Goal: Task Accomplishment & Management: Complete application form

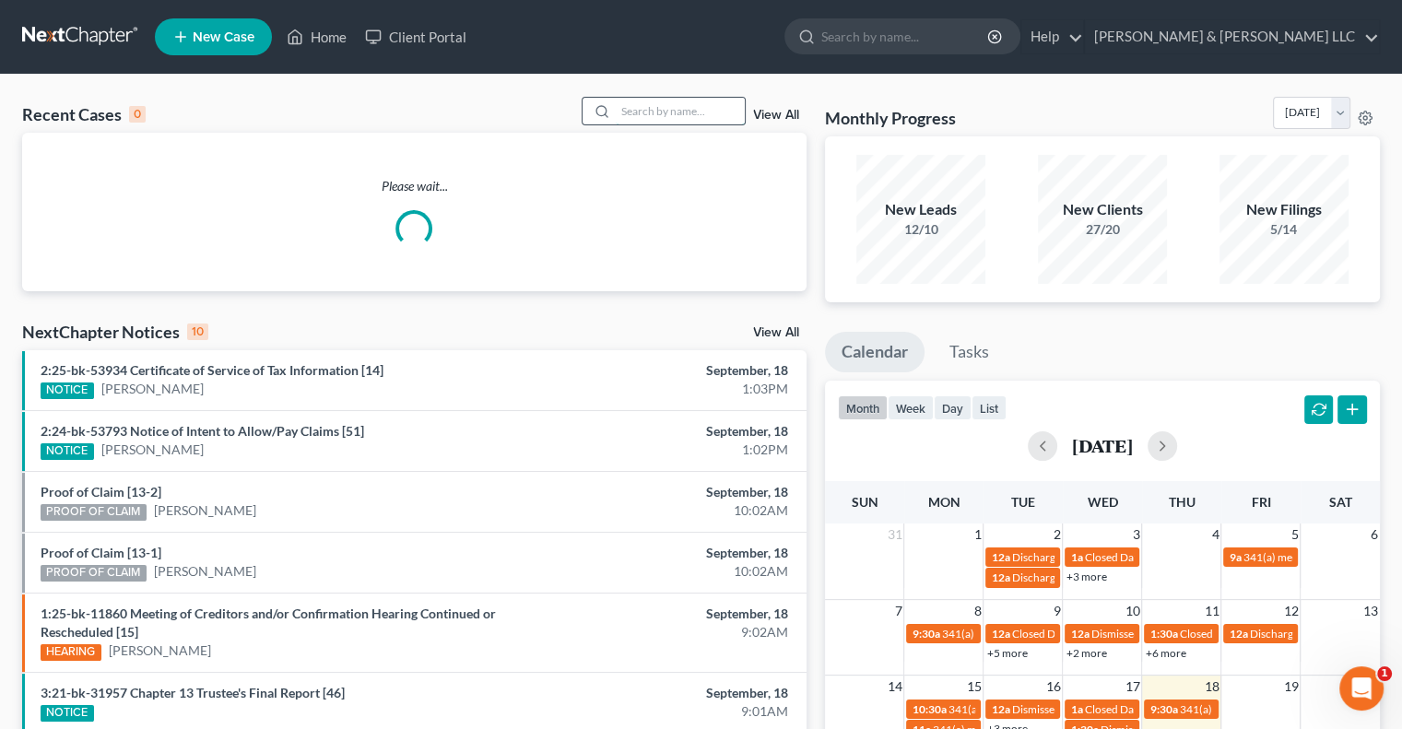
click at [674, 107] on input "search" at bounding box center [680, 111] width 129 height 27
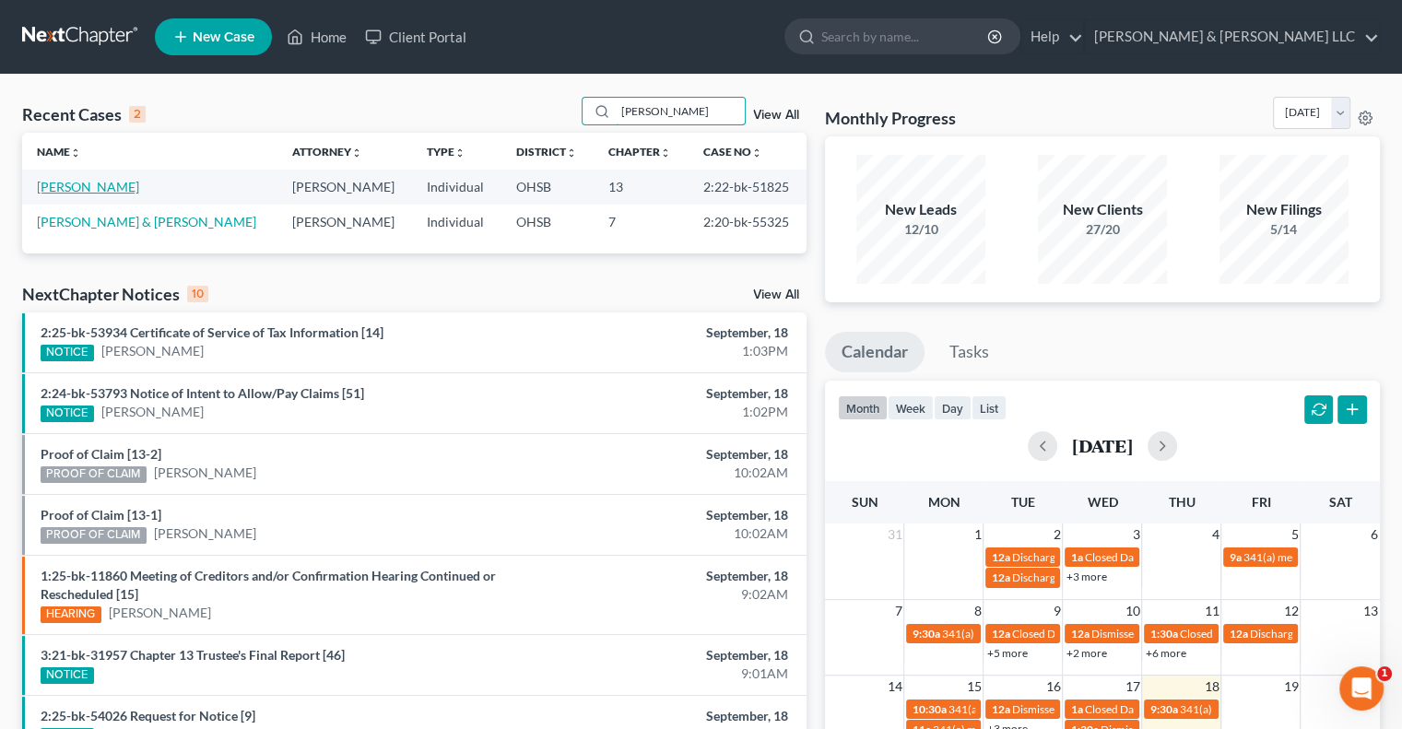
type input "deveaux"
click at [105, 187] on link "[PERSON_NAME]" at bounding box center [88, 187] width 102 height 16
select select "2"
select select "1"
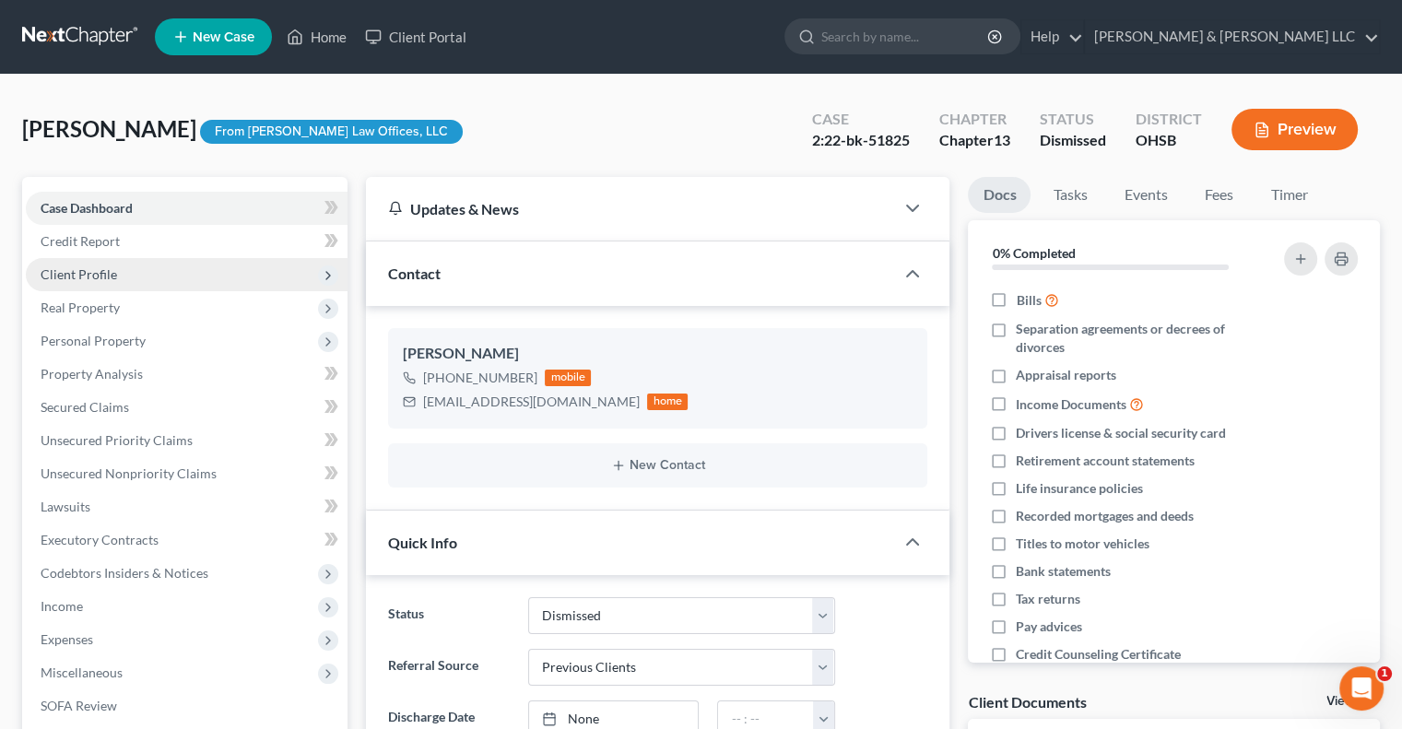
click at [119, 280] on span "Client Profile" at bounding box center [187, 274] width 322 height 33
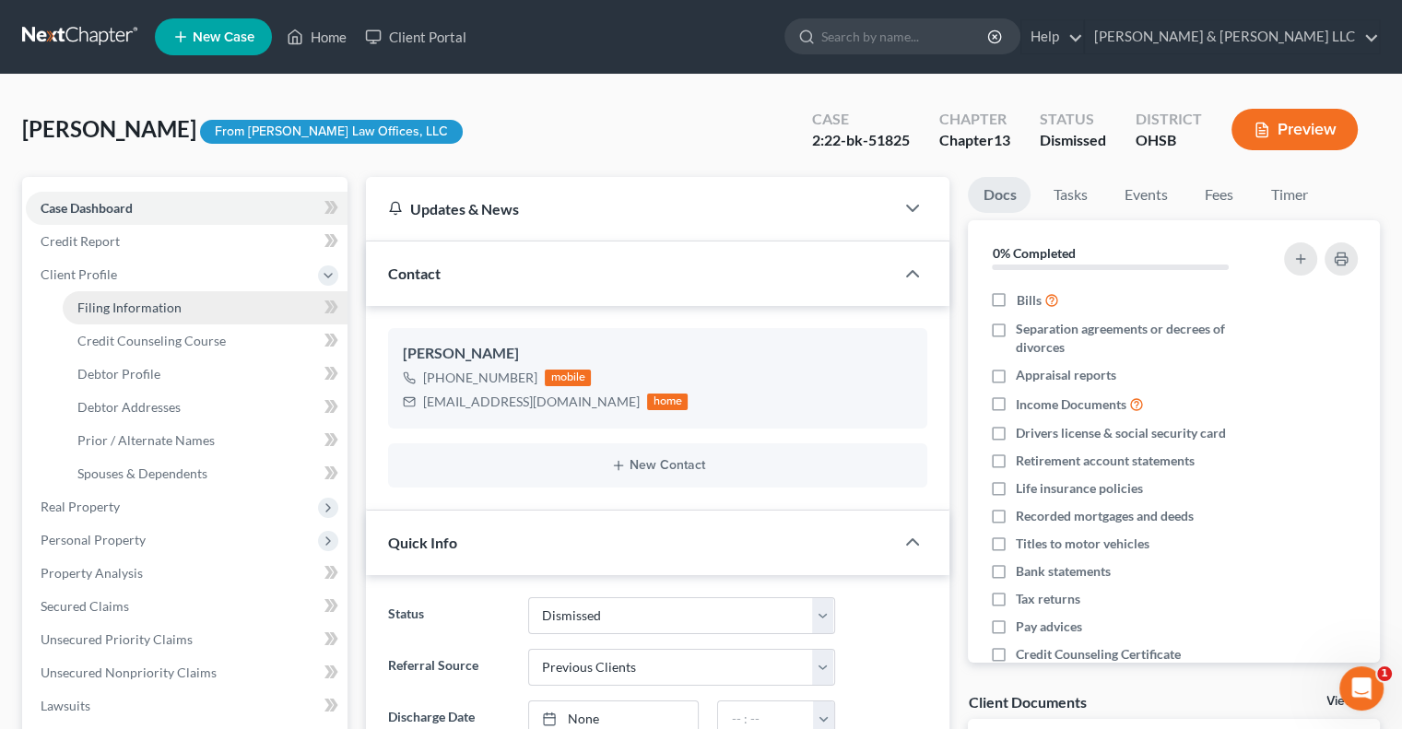
click at [133, 320] on link "Filing Information" at bounding box center [205, 307] width 285 height 33
select select "1"
select select "0"
select select "3"
select select "36"
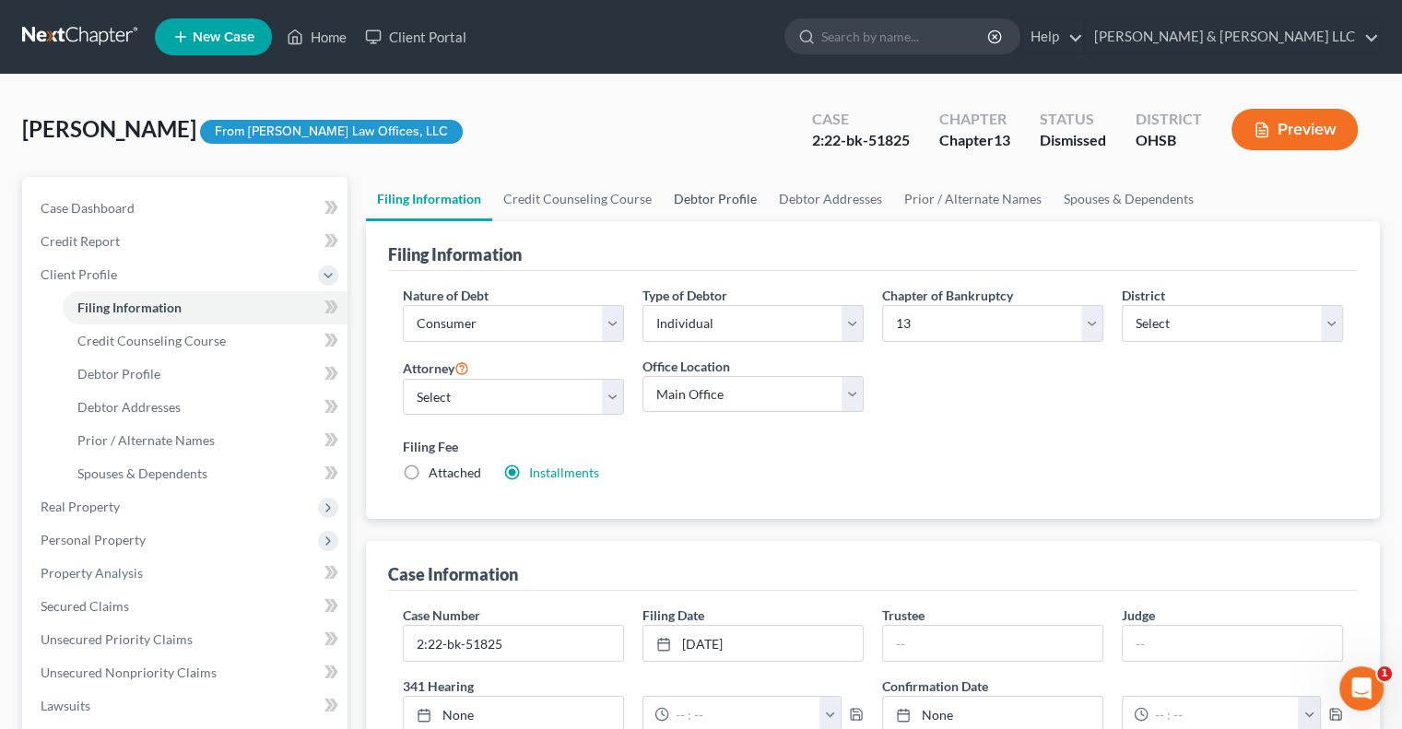
click at [692, 199] on link "Debtor Profile" at bounding box center [715, 199] width 105 height 44
select select "1"
select select "3"
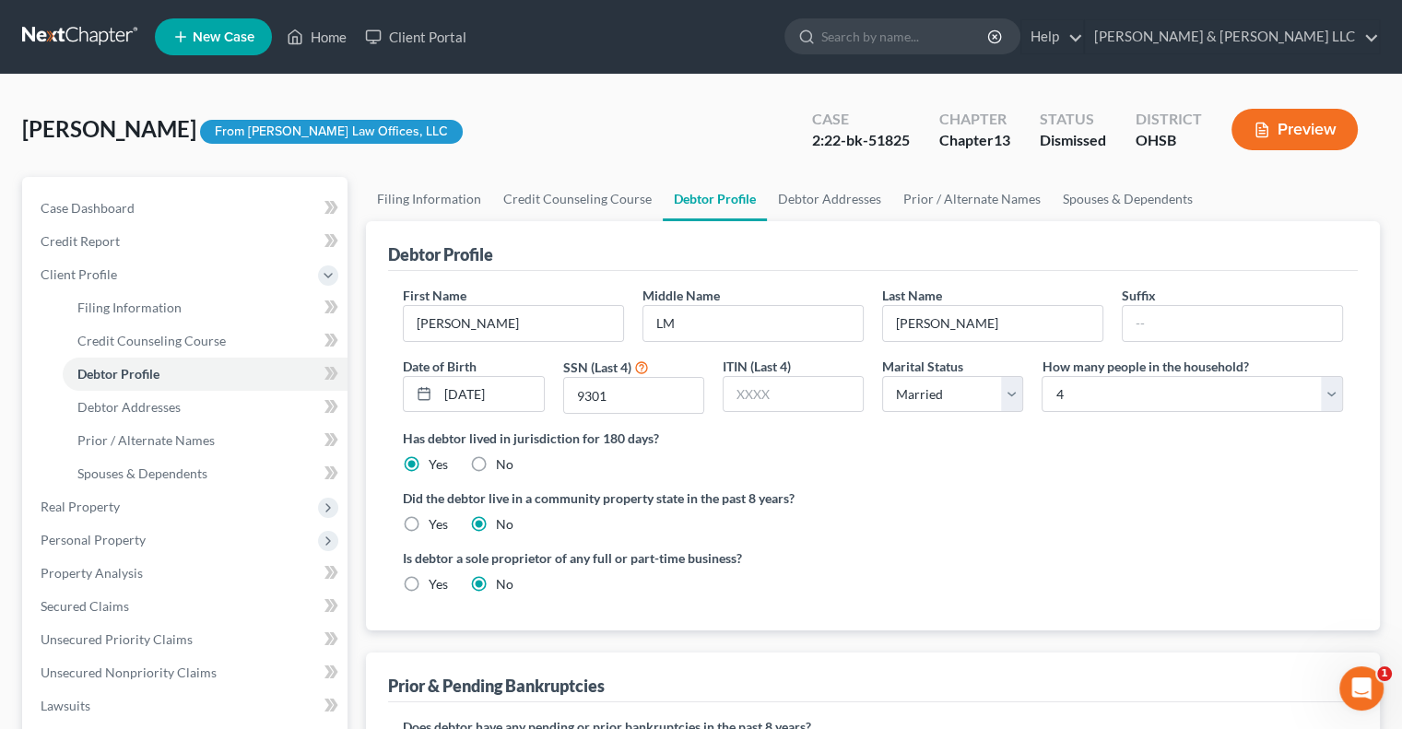
radio input "true"
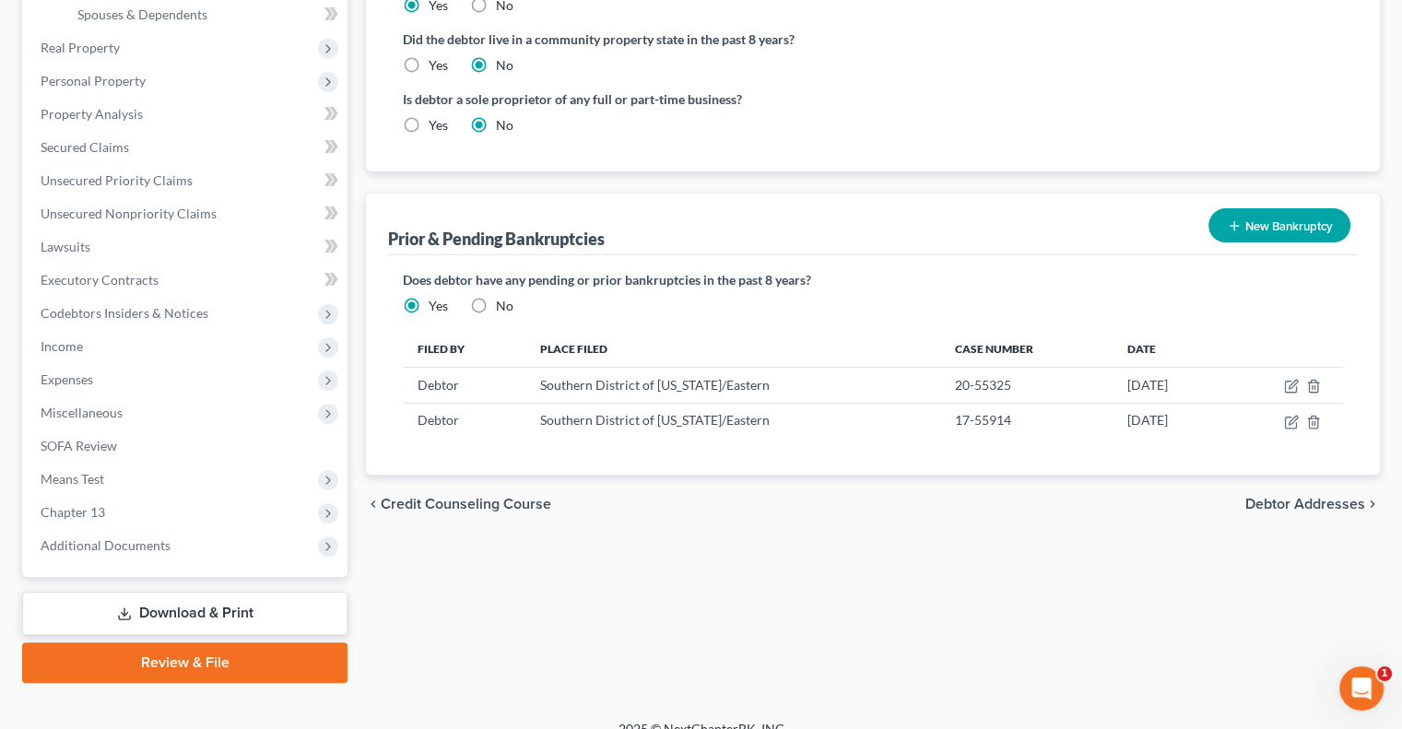
scroll to position [461, 0]
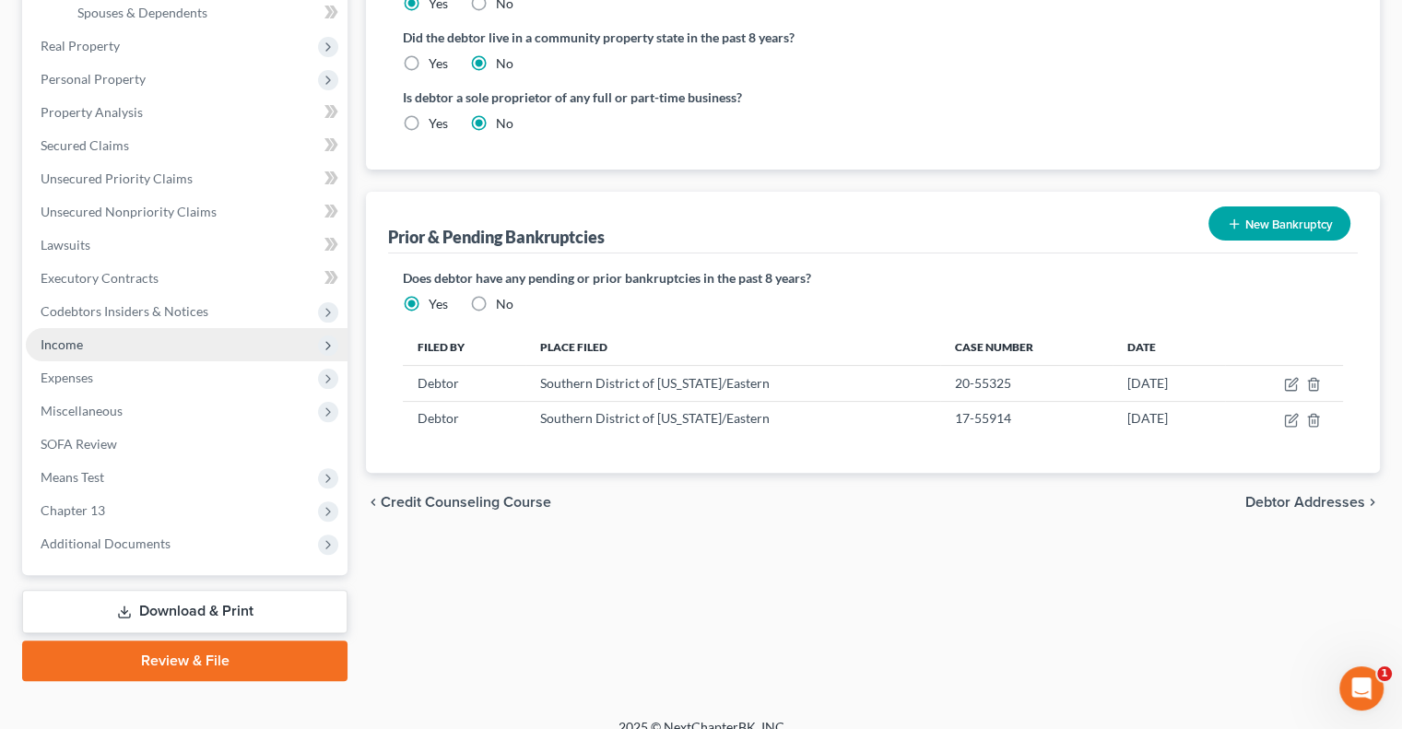
click at [85, 347] on span "Income" at bounding box center [187, 344] width 322 height 33
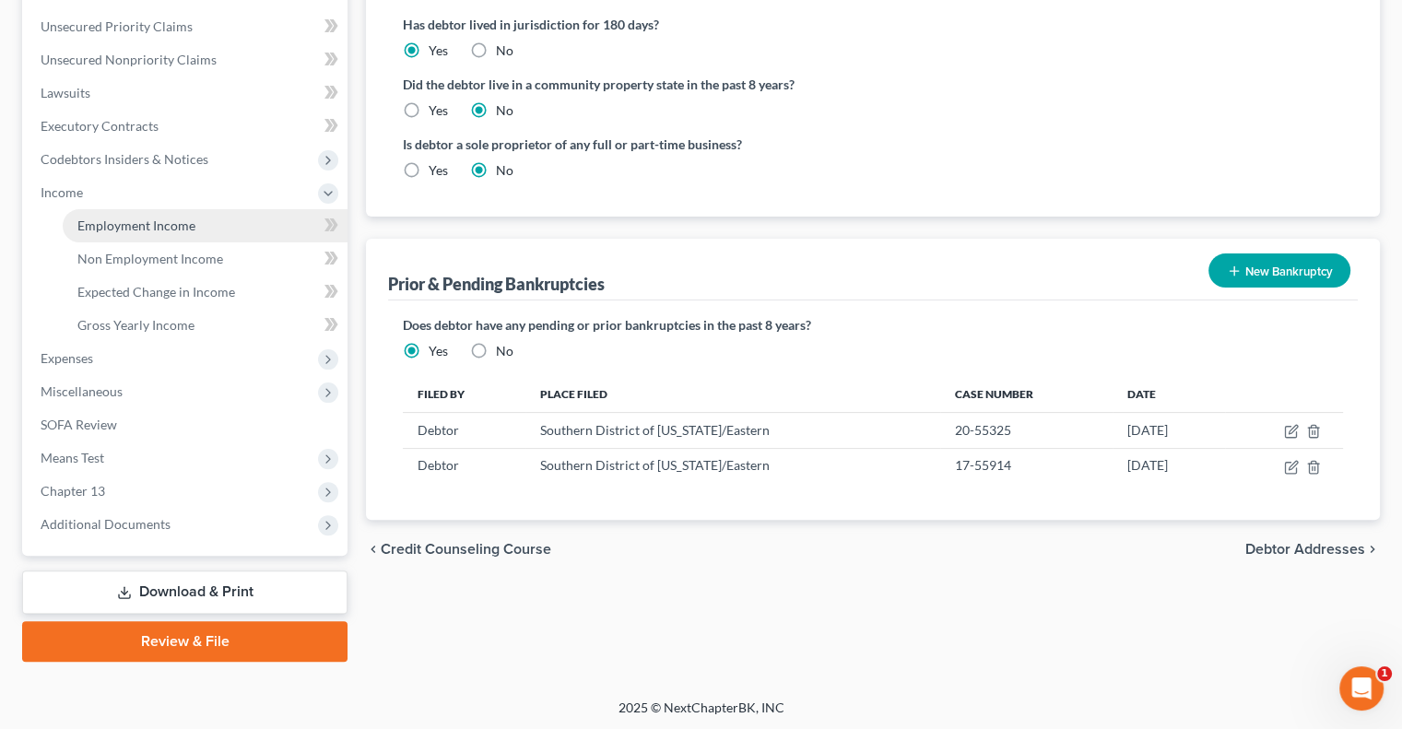
click at [128, 230] on span "Employment Income" at bounding box center [136, 226] width 118 height 16
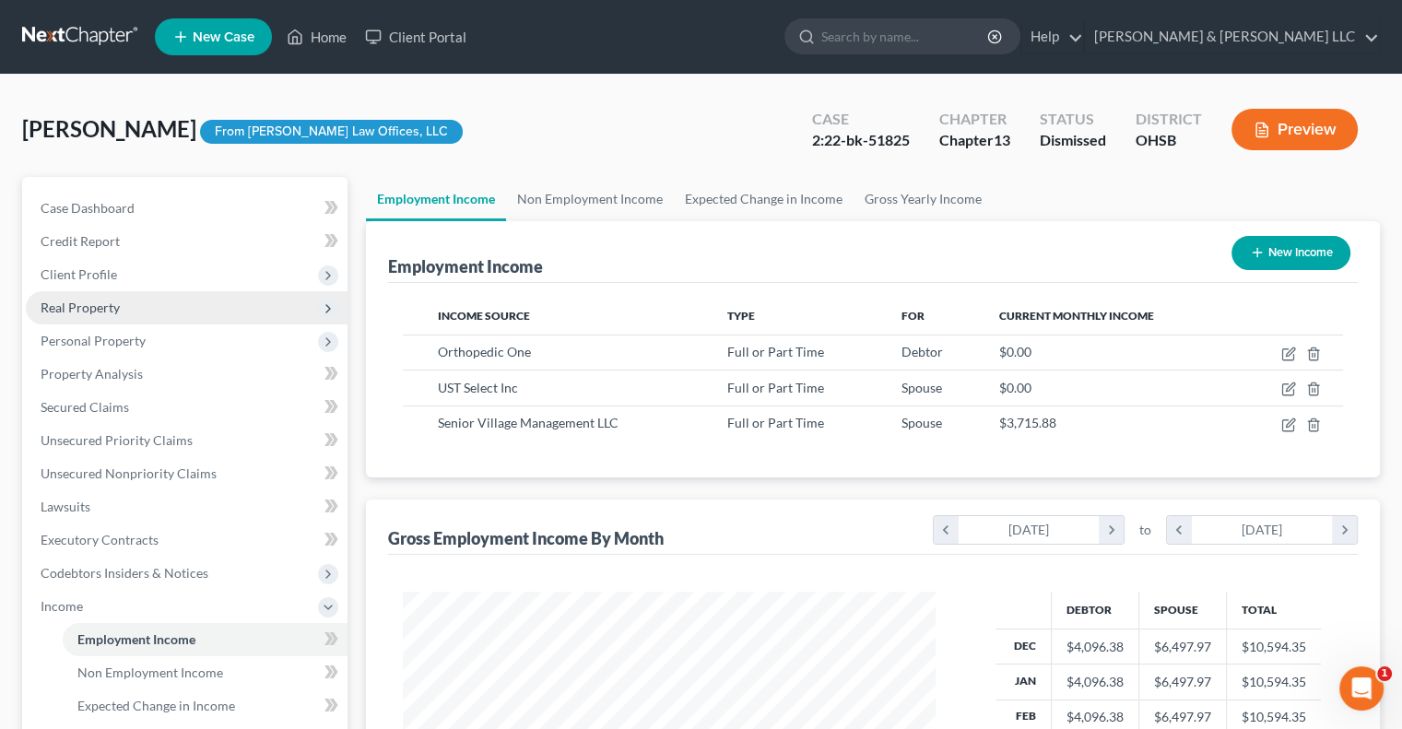
scroll to position [328, 569]
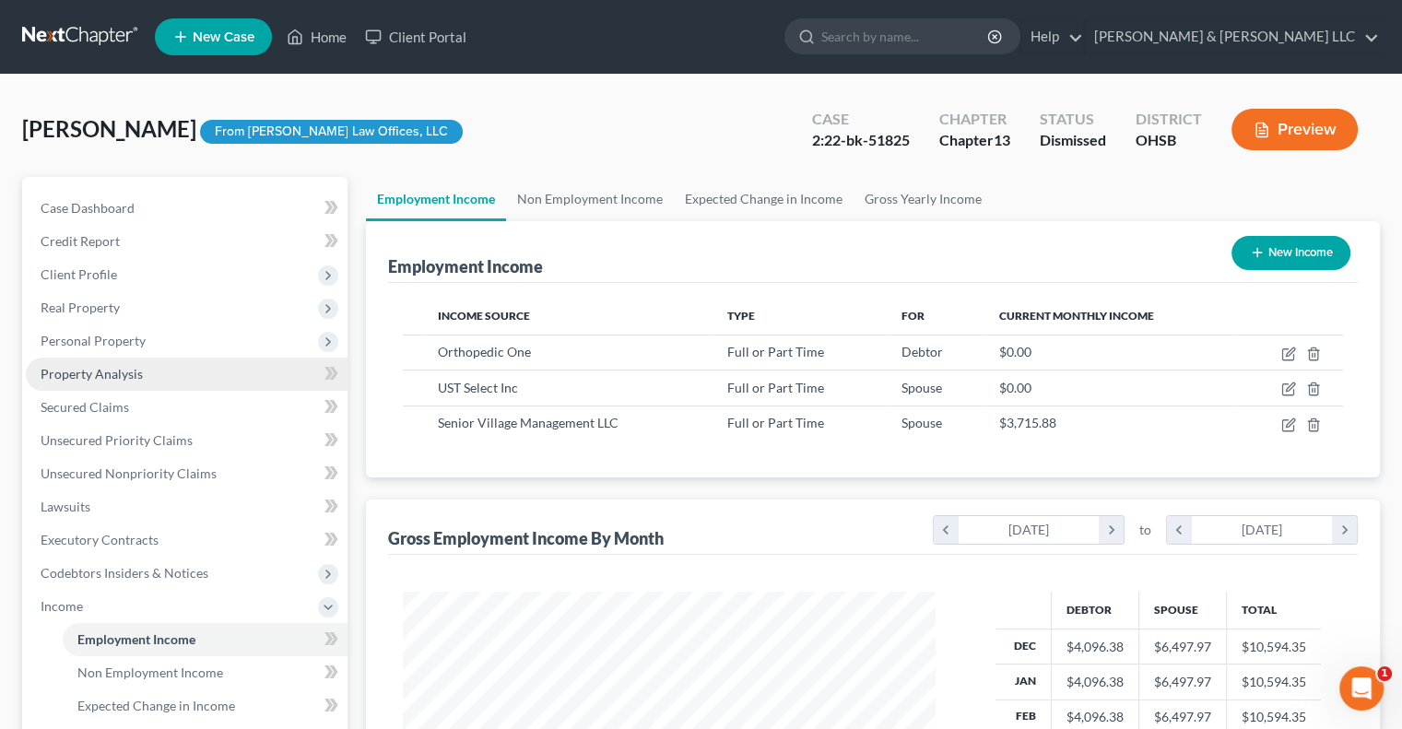
click at [122, 375] on span "Property Analysis" at bounding box center [92, 374] width 102 height 16
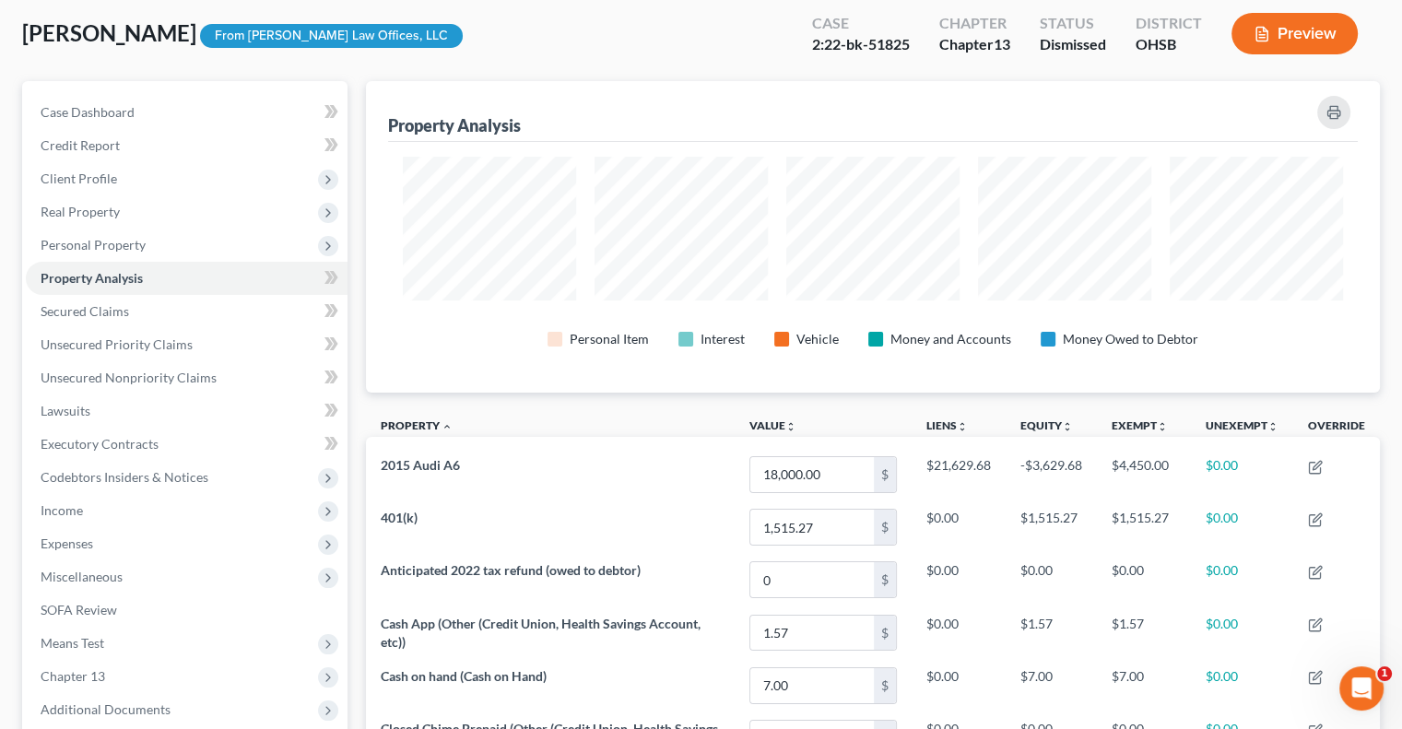
scroll to position [92, 0]
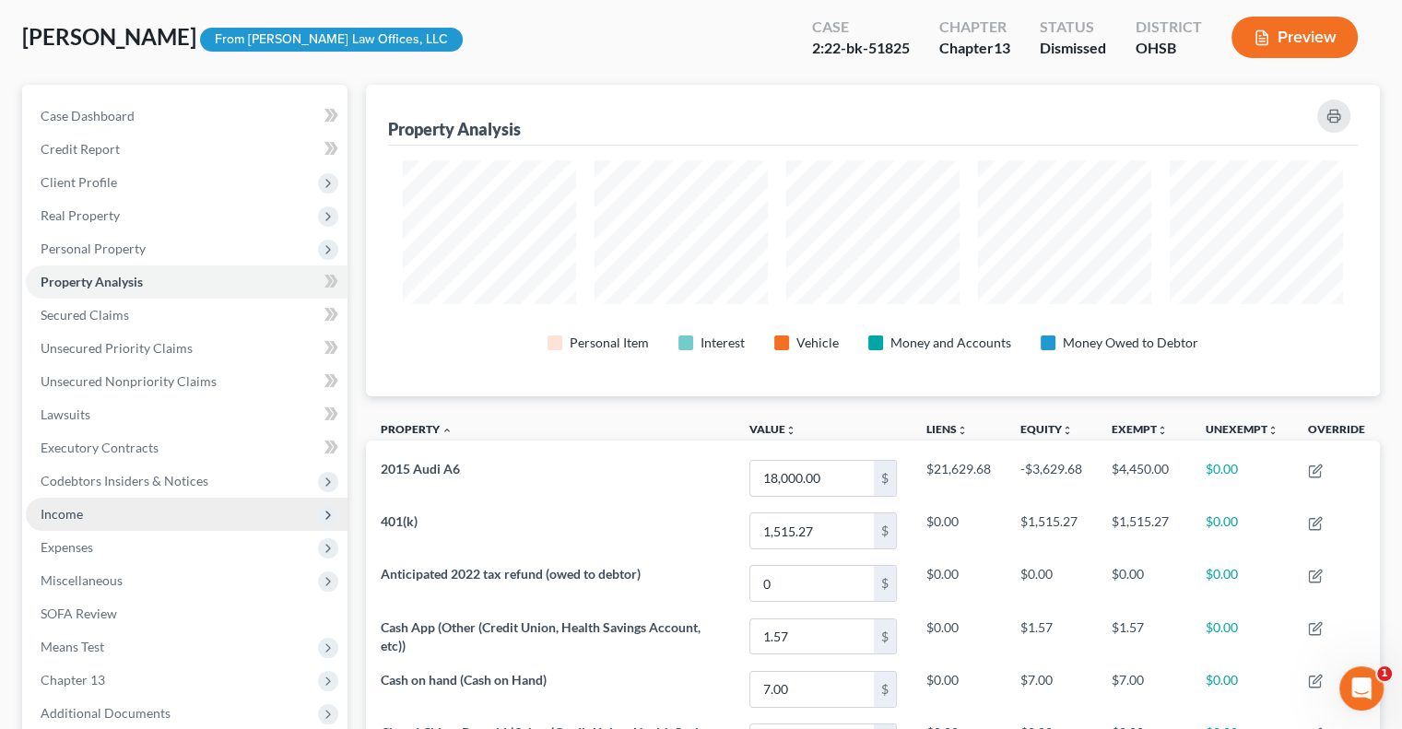
click at [94, 512] on span "Income" at bounding box center [187, 514] width 322 height 33
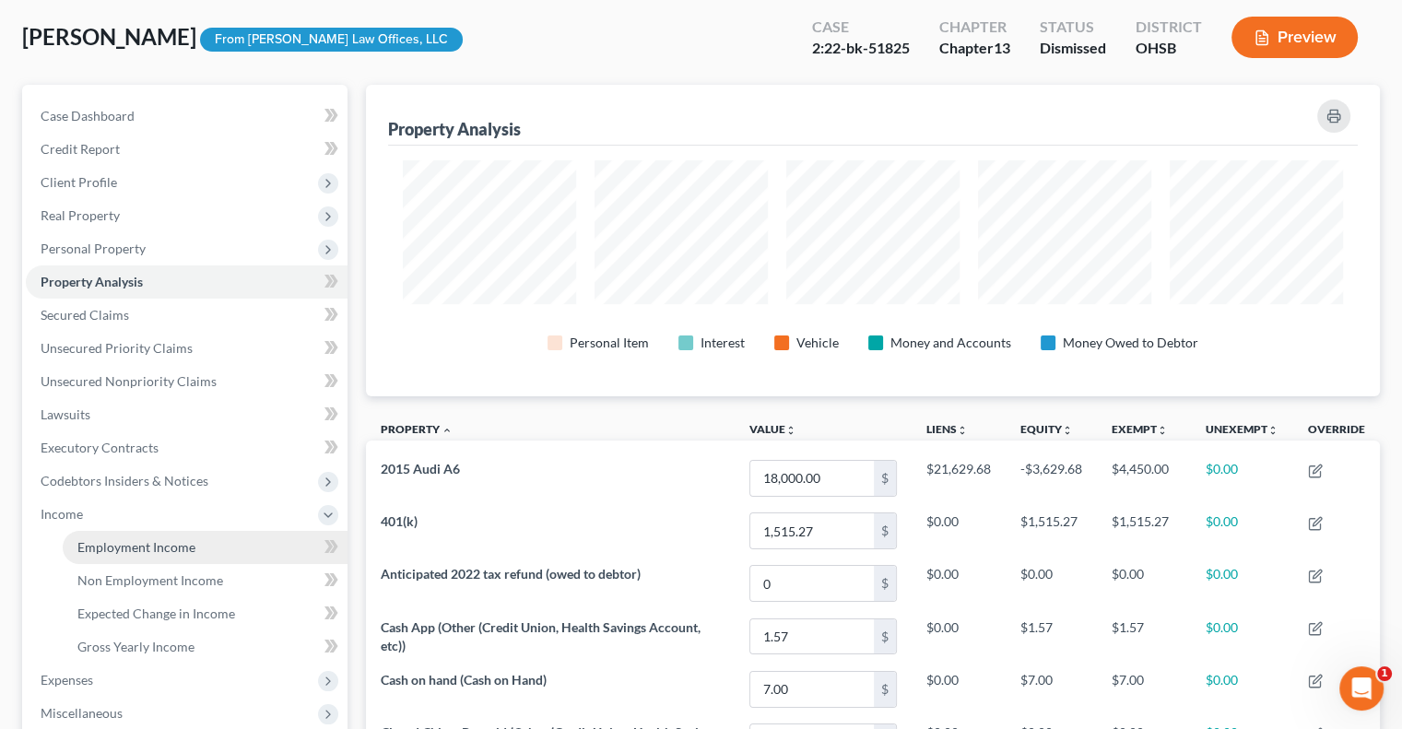
click at [101, 540] on span "Employment Income" at bounding box center [136, 547] width 118 height 16
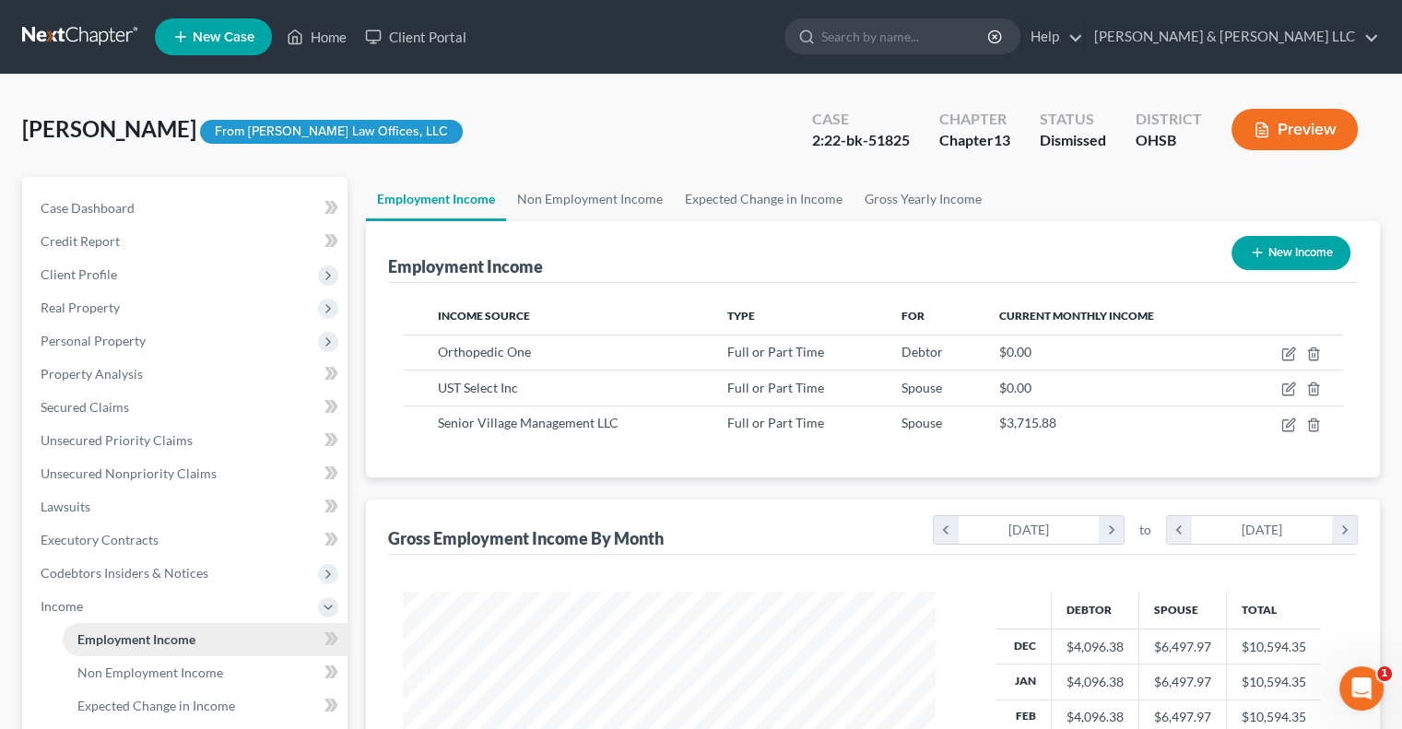
scroll to position [328, 569]
click at [104, 315] on span "Real Property" at bounding box center [187, 307] width 322 height 33
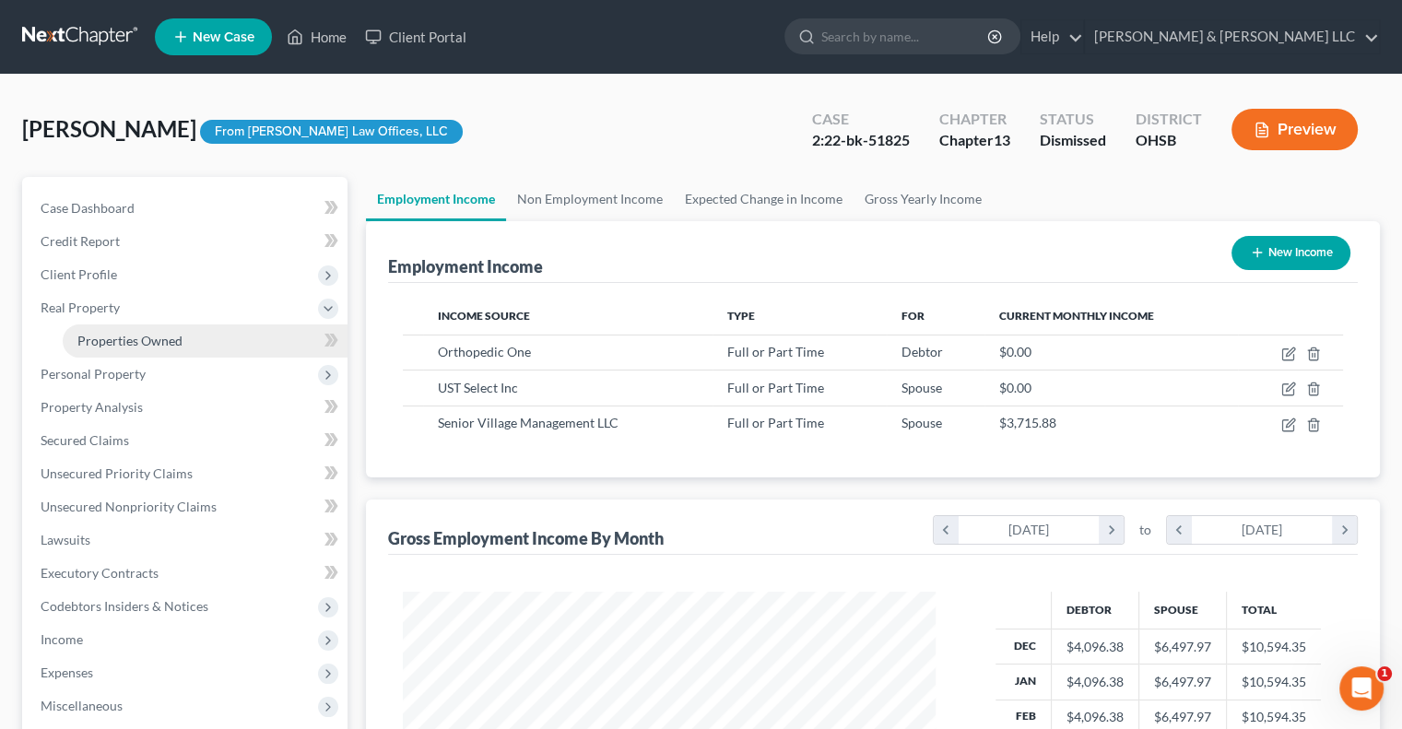
click at [138, 345] on span "Properties Owned" at bounding box center [129, 341] width 105 height 16
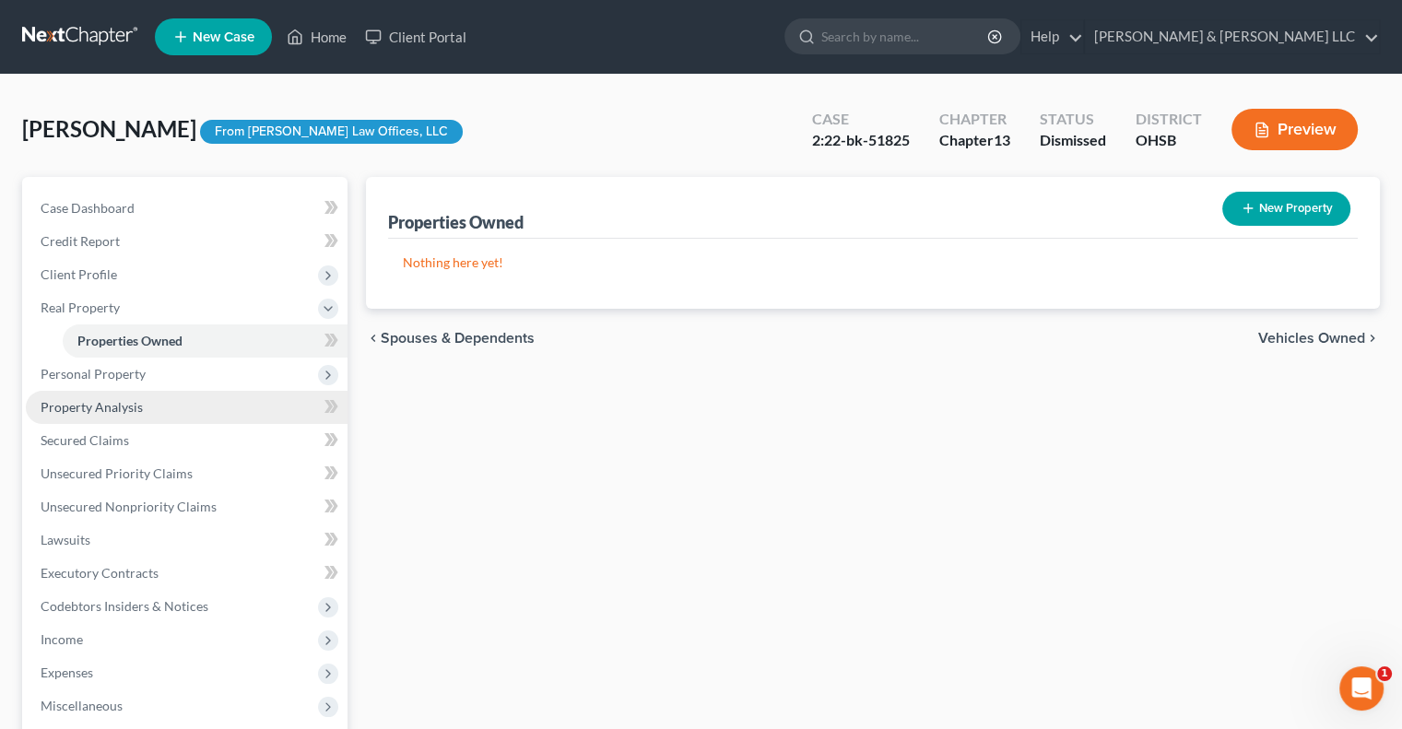
click at [139, 391] on link "Property Analysis" at bounding box center [187, 407] width 322 height 33
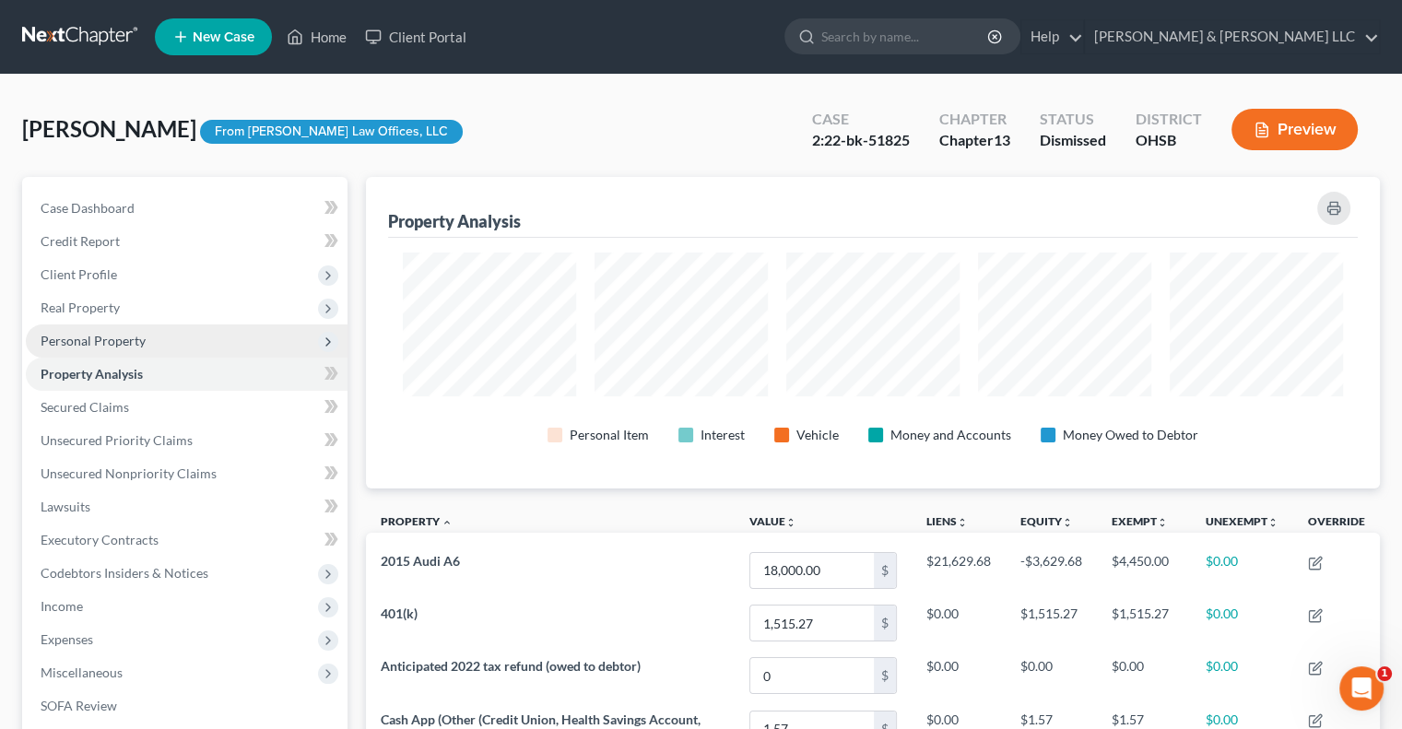
scroll to position [312, 1013]
click at [135, 375] on span "Property Analysis" at bounding box center [92, 374] width 102 height 16
click at [128, 349] on span "Personal Property" at bounding box center [187, 341] width 322 height 33
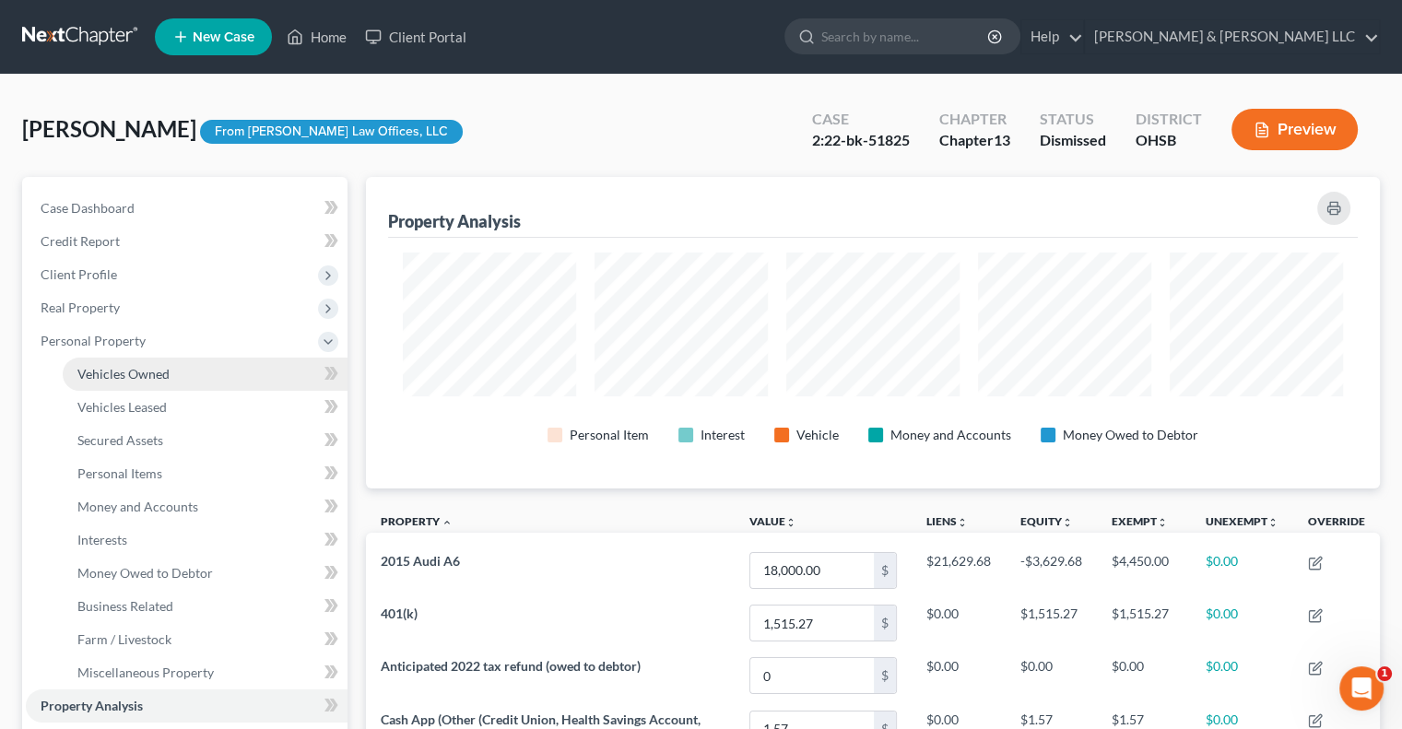
click at [136, 366] on span "Vehicles Owned" at bounding box center [123, 374] width 92 height 16
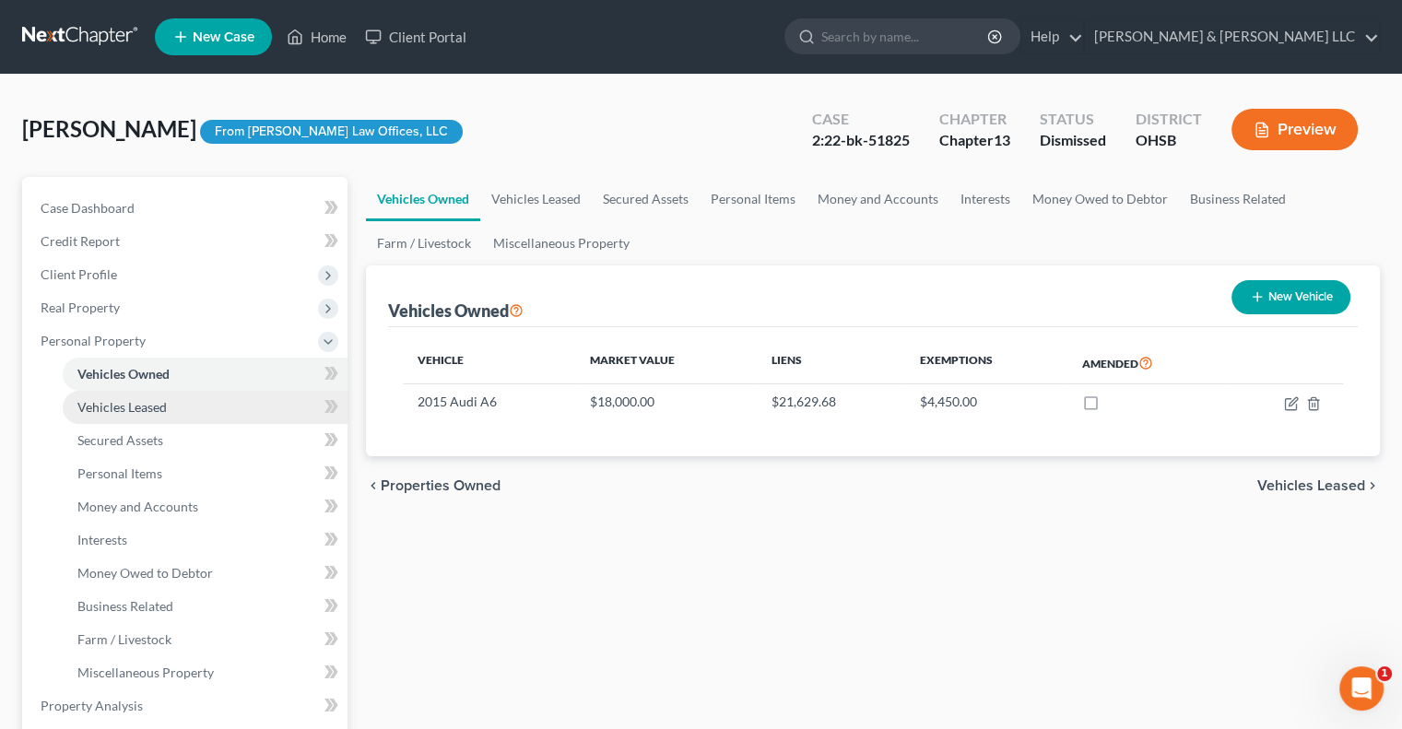
click at [157, 413] on span "Vehicles Leased" at bounding box center [121, 407] width 89 height 16
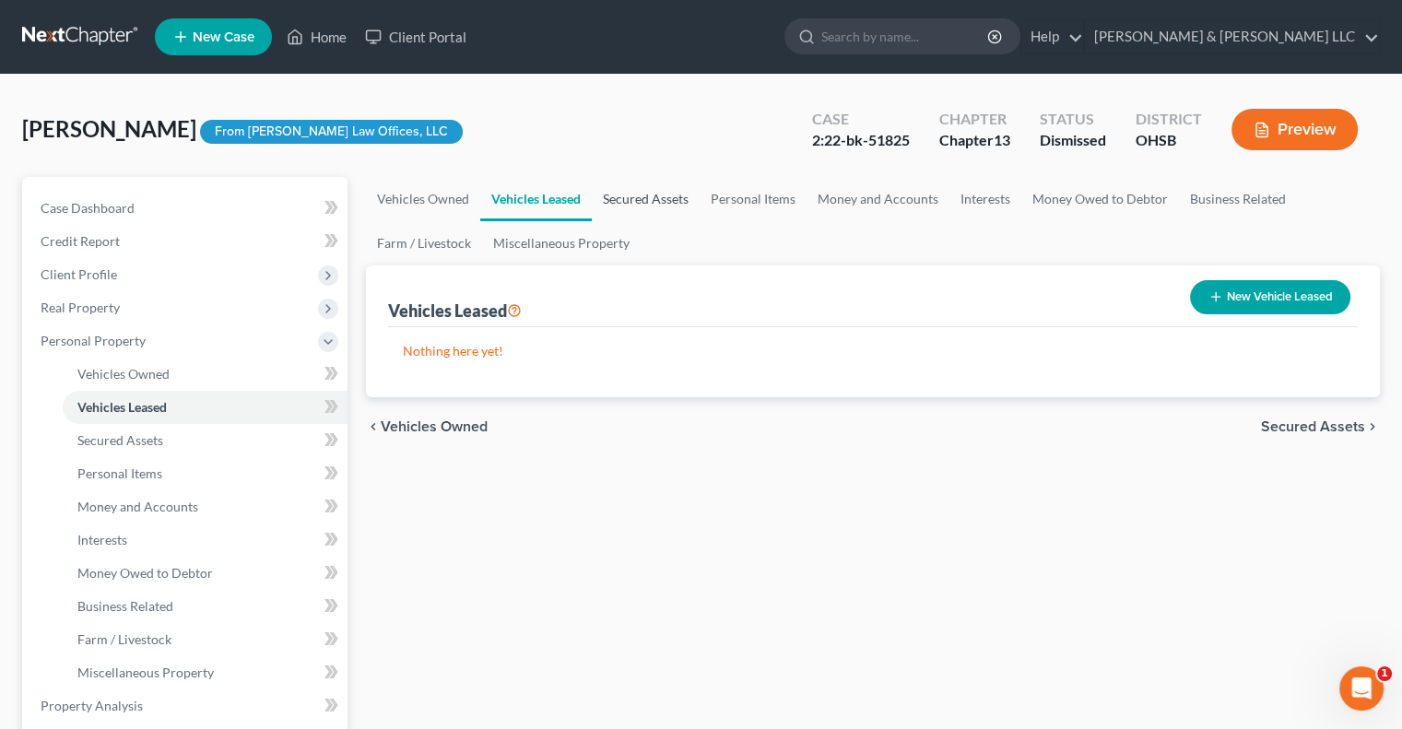
click at [658, 197] on link "Secured Assets" at bounding box center [646, 199] width 108 height 44
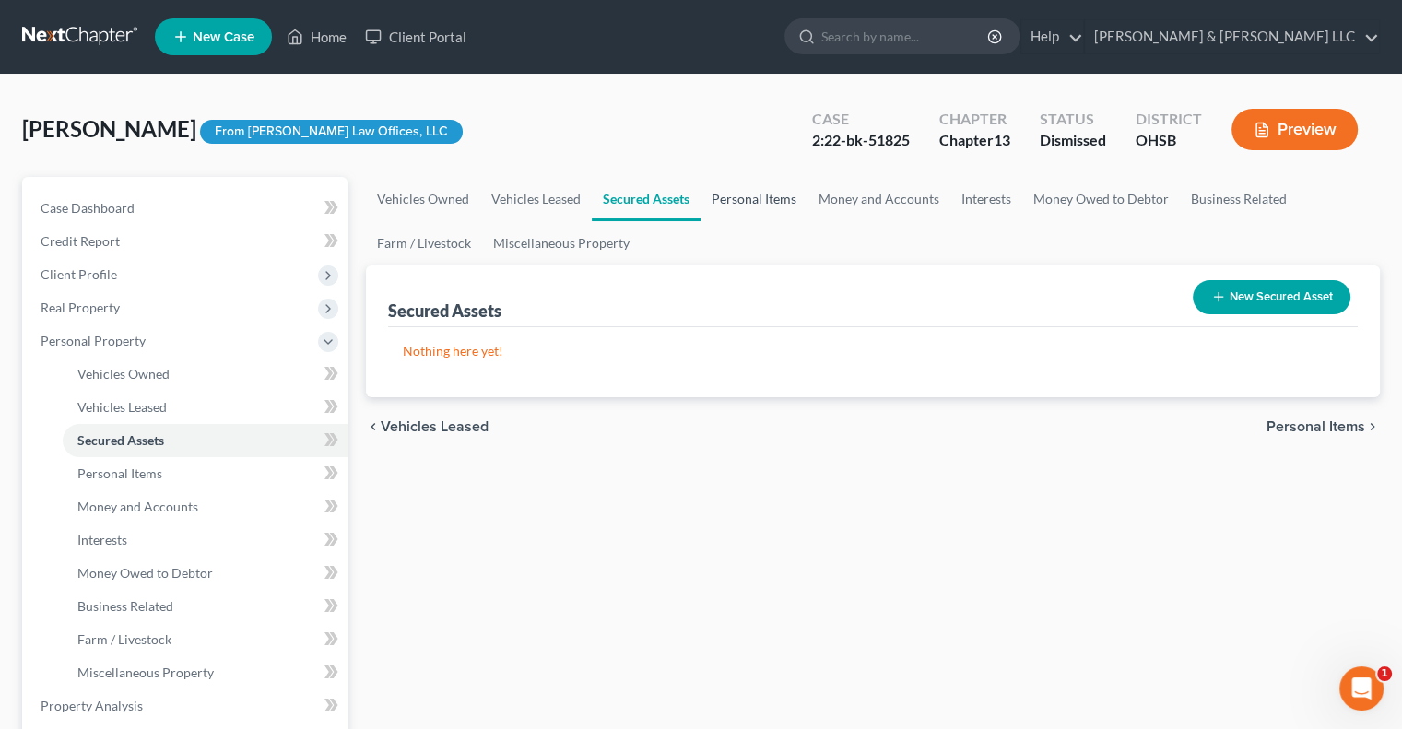
click at [756, 198] on link "Personal Items" at bounding box center [754, 199] width 107 height 44
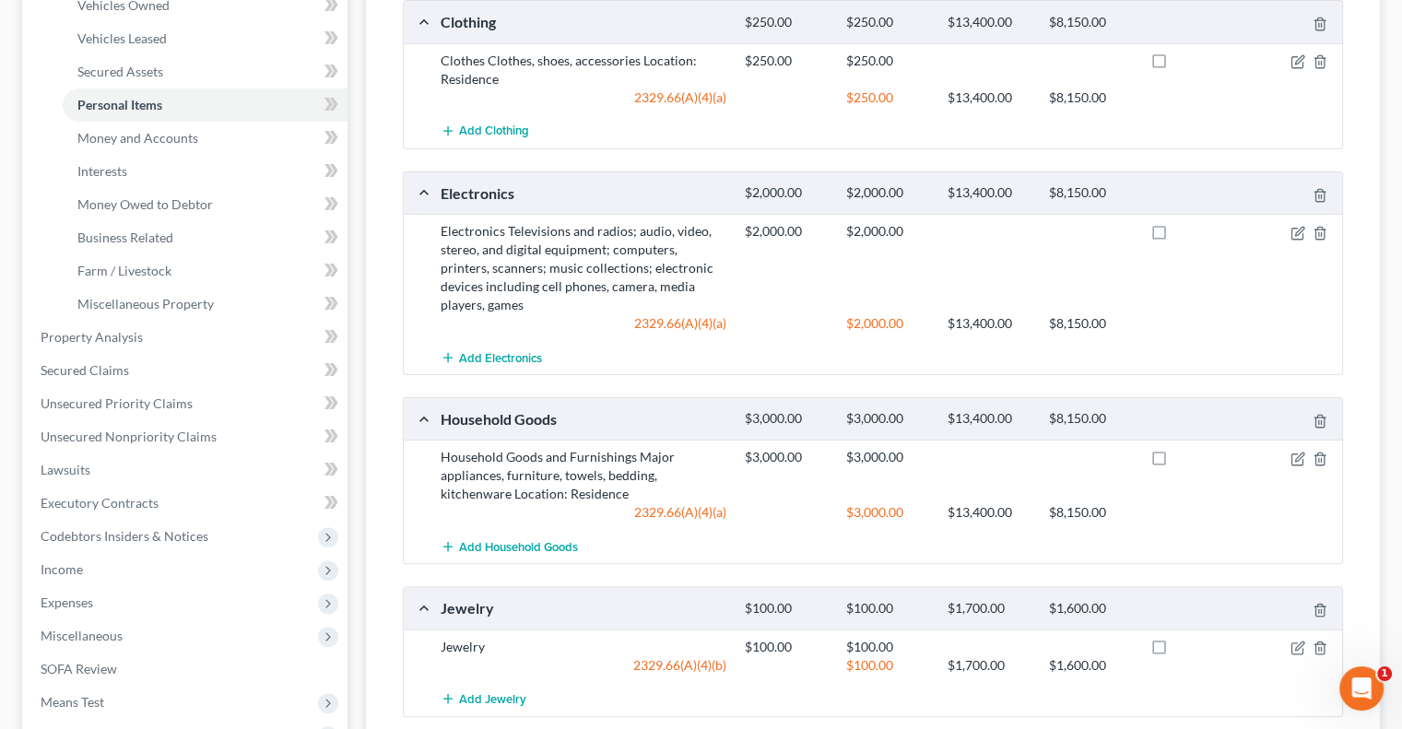
scroll to position [92, 0]
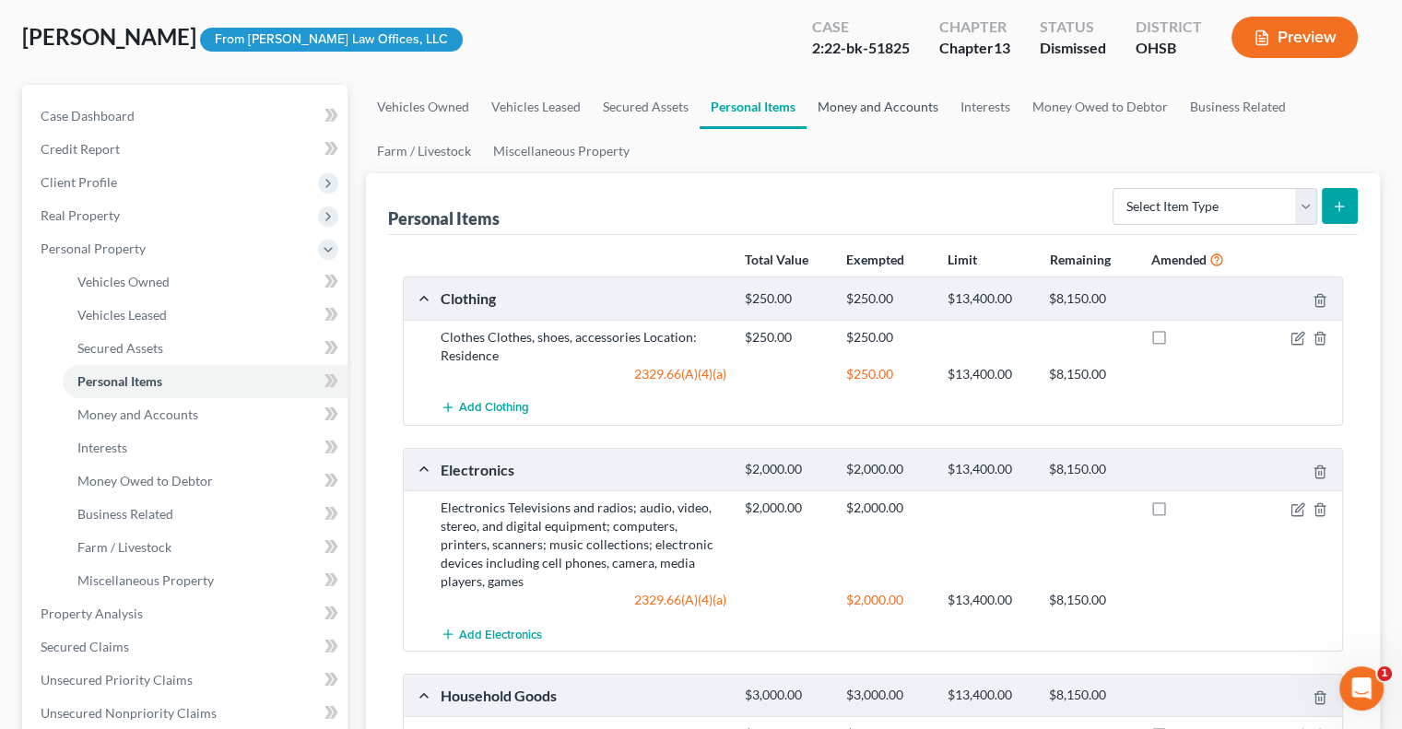
click at [859, 109] on link "Money and Accounts" at bounding box center [878, 107] width 143 height 44
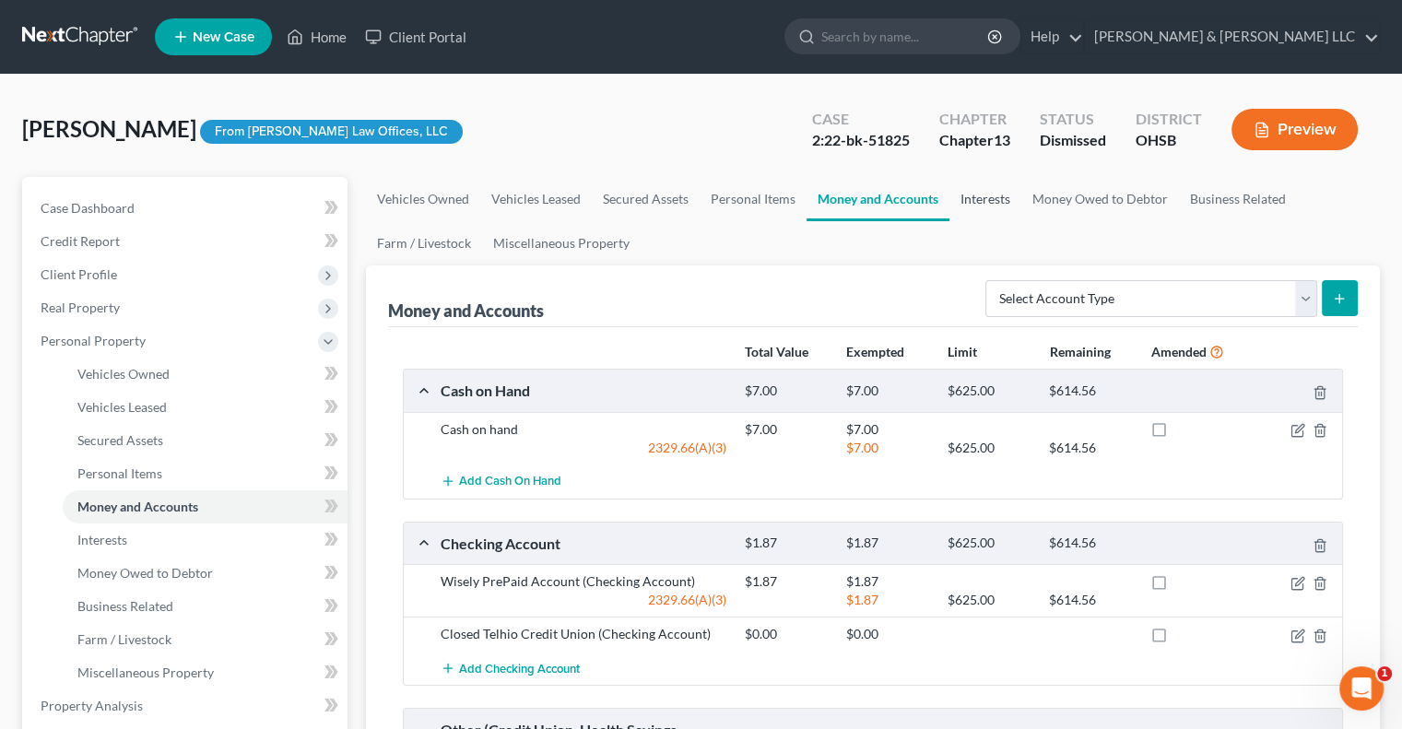
click at [989, 195] on link "Interests" at bounding box center [986, 199] width 72 height 44
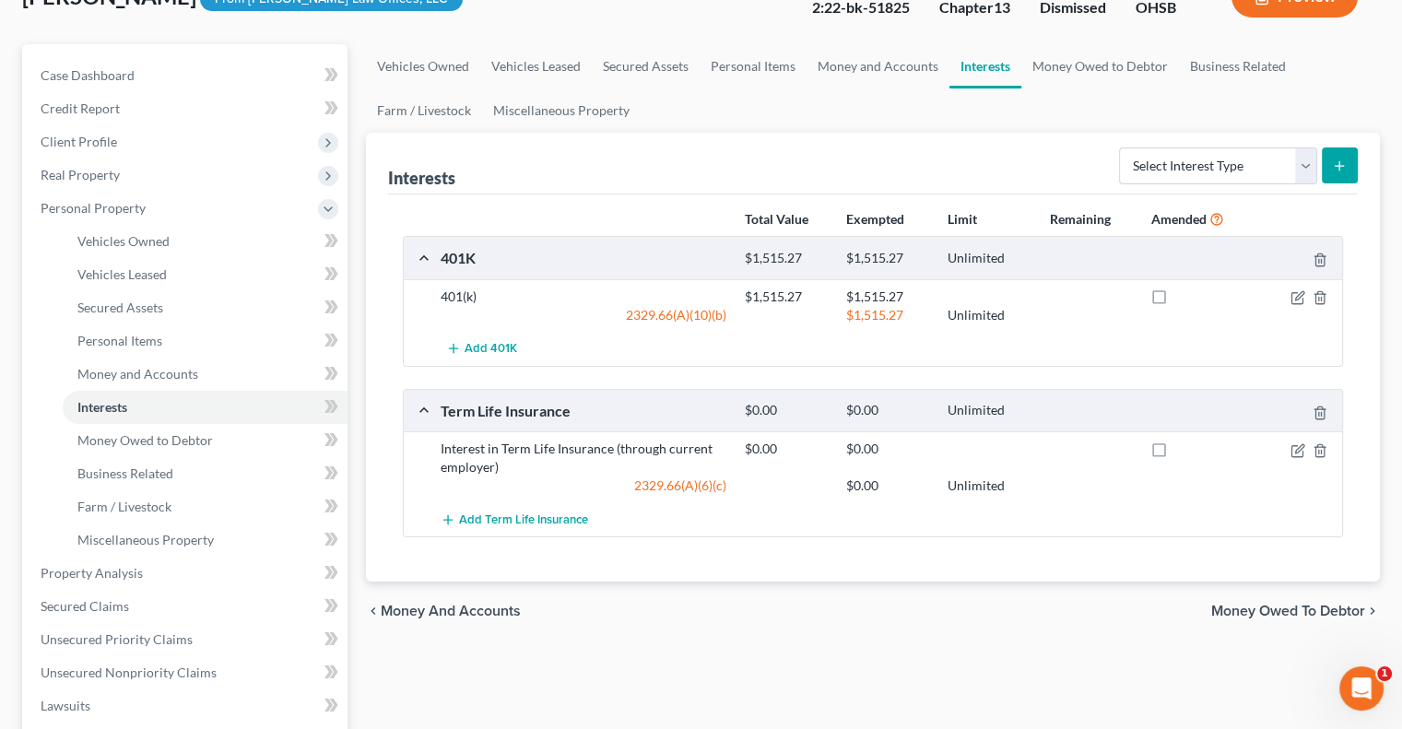
scroll to position [92, 0]
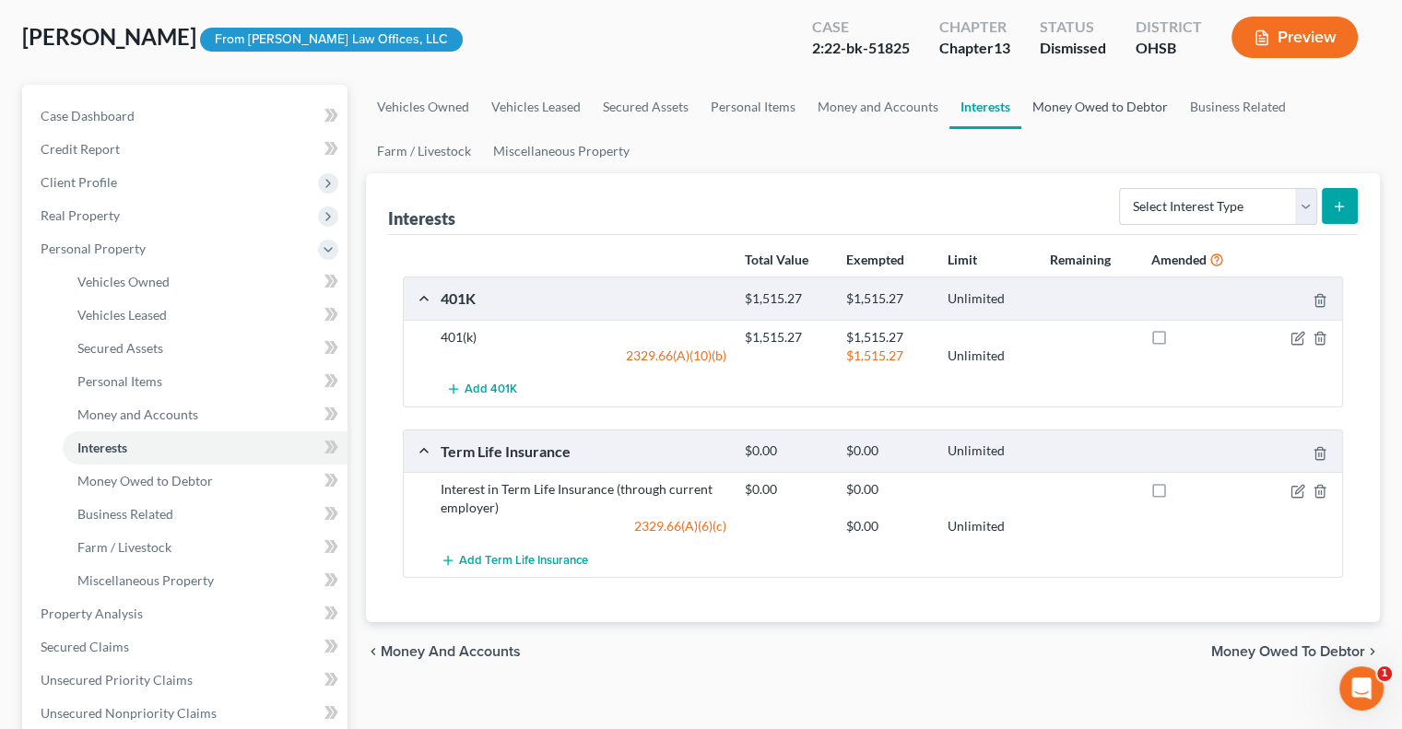
click at [1083, 111] on link "Money Owed to Debtor" at bounding box center [1101, 107] width 158 height 44
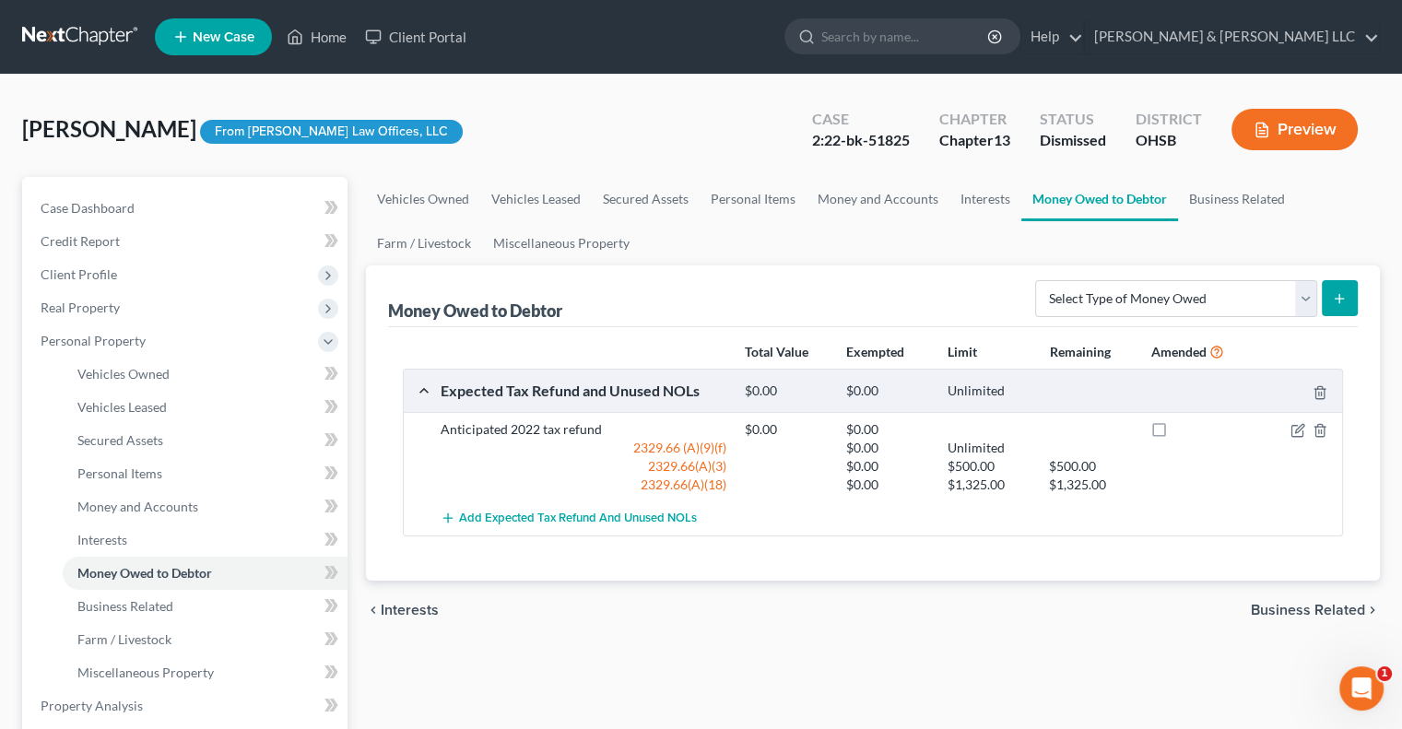
scroll to position [92, 0]
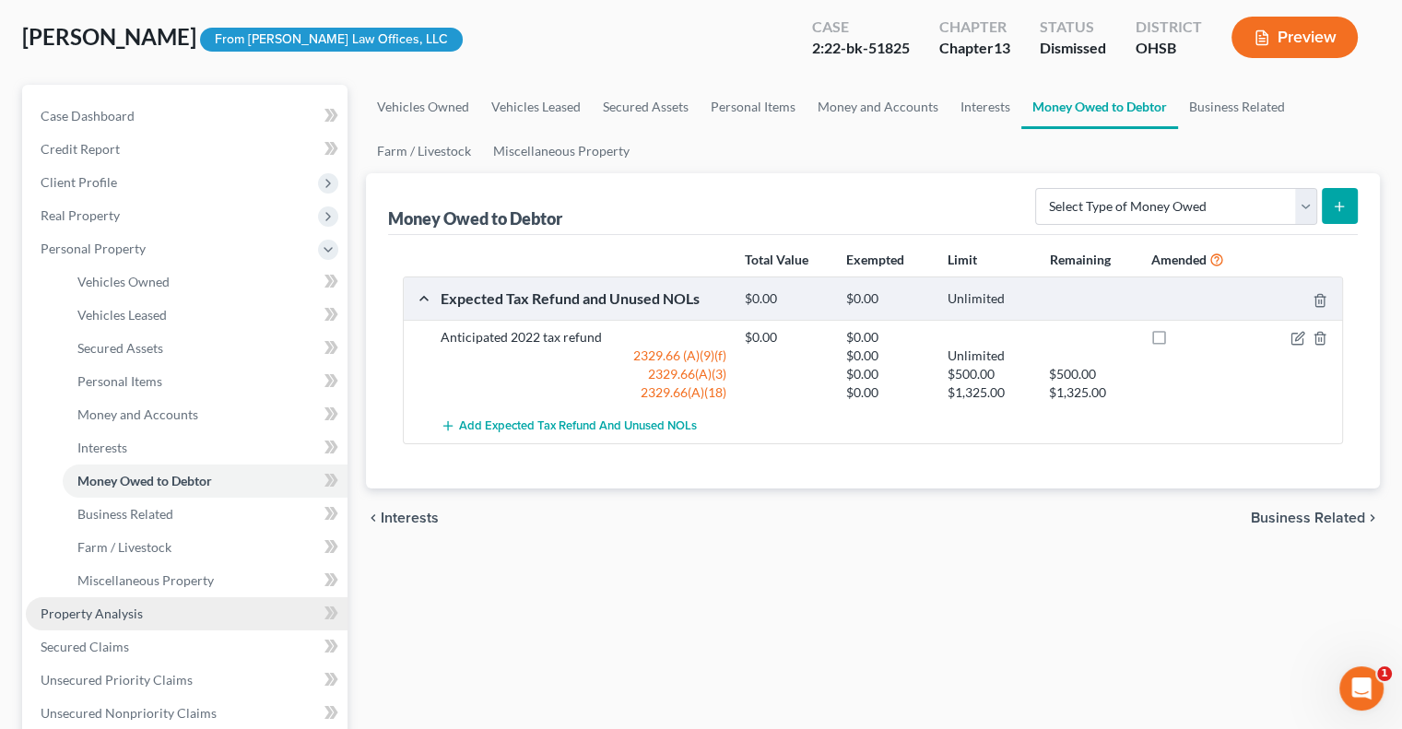
click at [118, 611] on span "Property Analysis" at bounding box center [92, 614] width 102 height 16
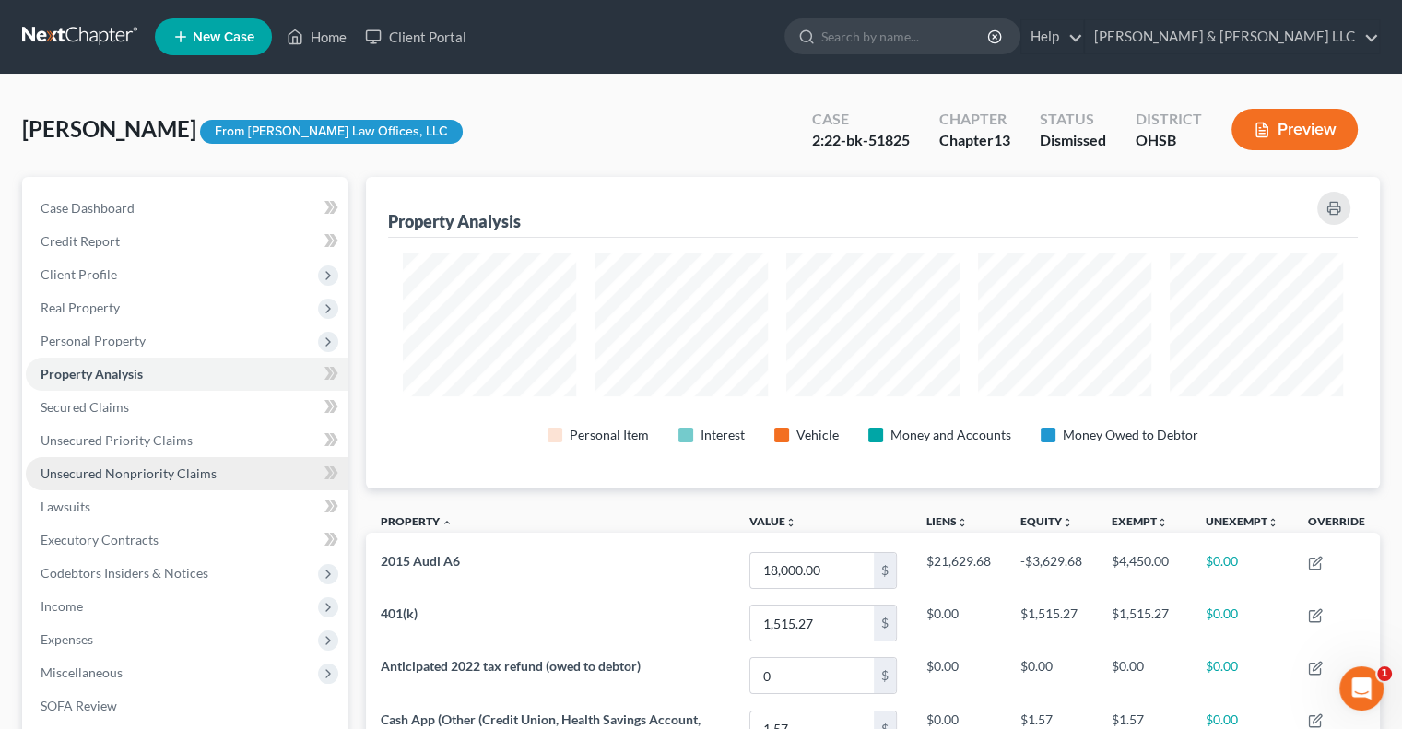
click at [183, 479] on span "Unsecured Nonpriority Claims" at bounding box center [129, 474] width 176 height 16
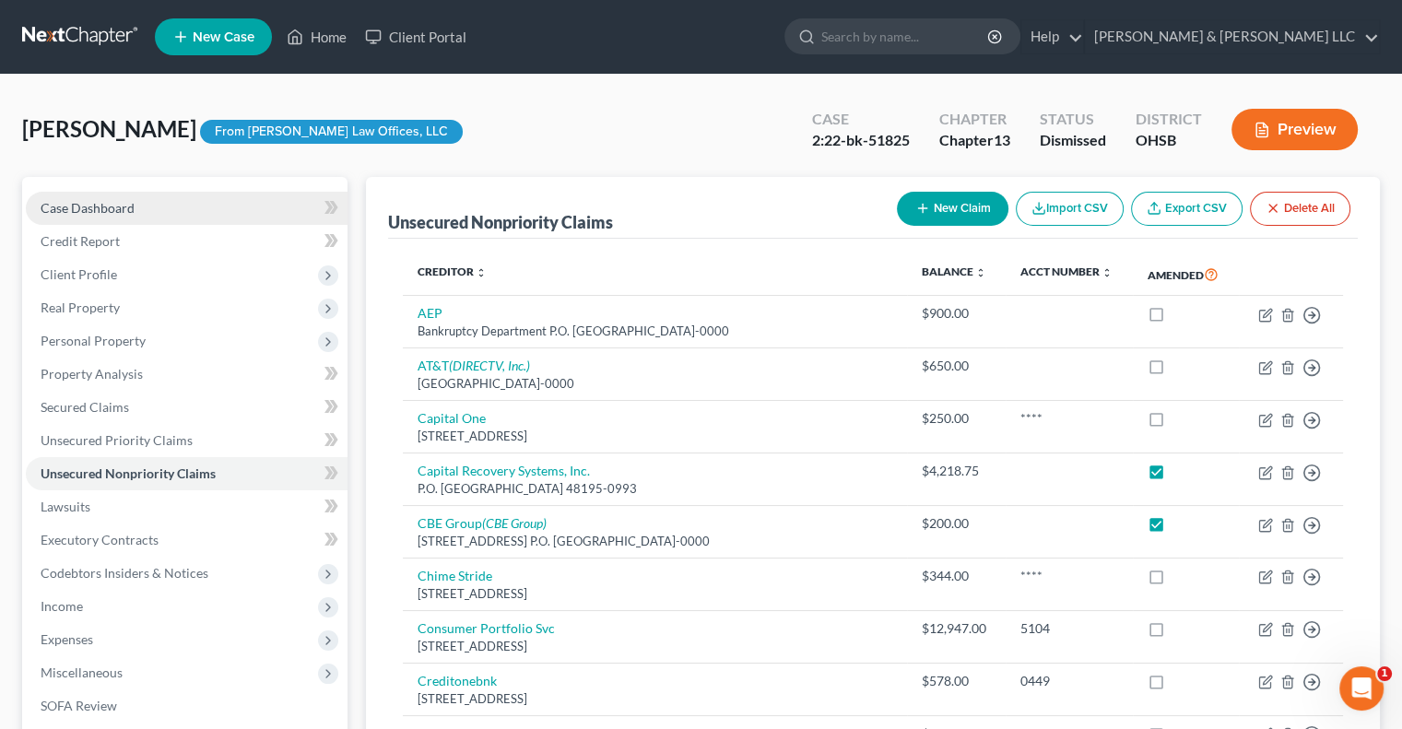
click at [130, 209] on span "Case Dashboard" at bounding box center [88, 208] width 94 height 16
select select "1"
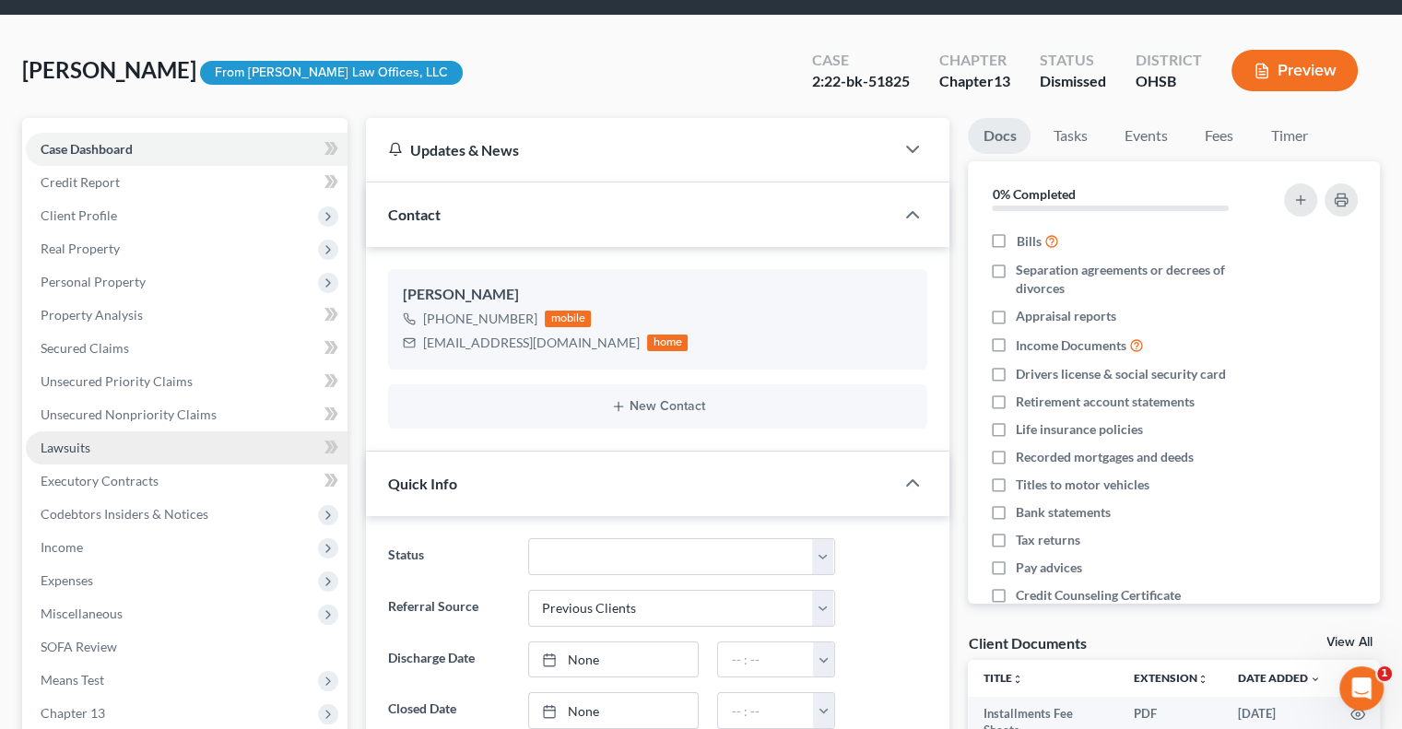
scroll to position [92, 0]
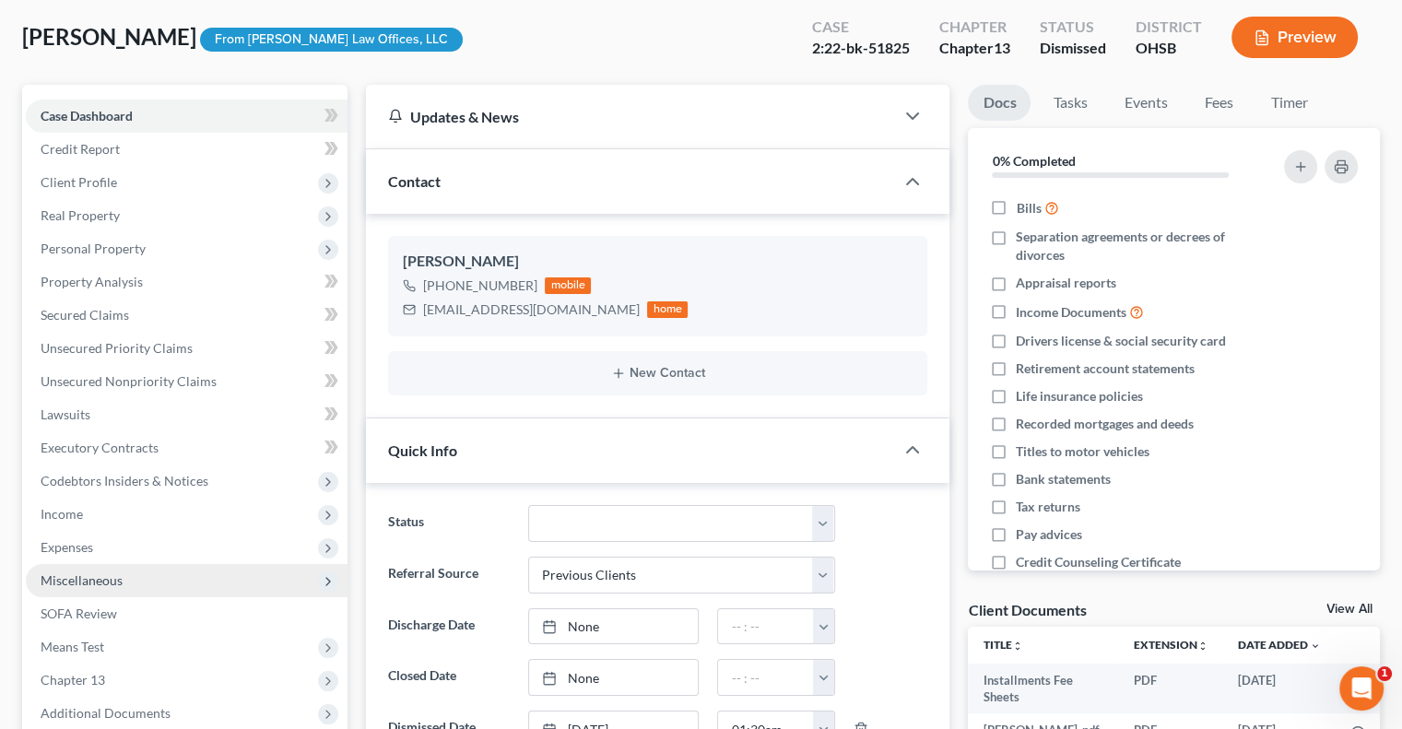
click at [118, 585] on span "Miscellaneous" at bounding box center [82, 581] width 82 height 16
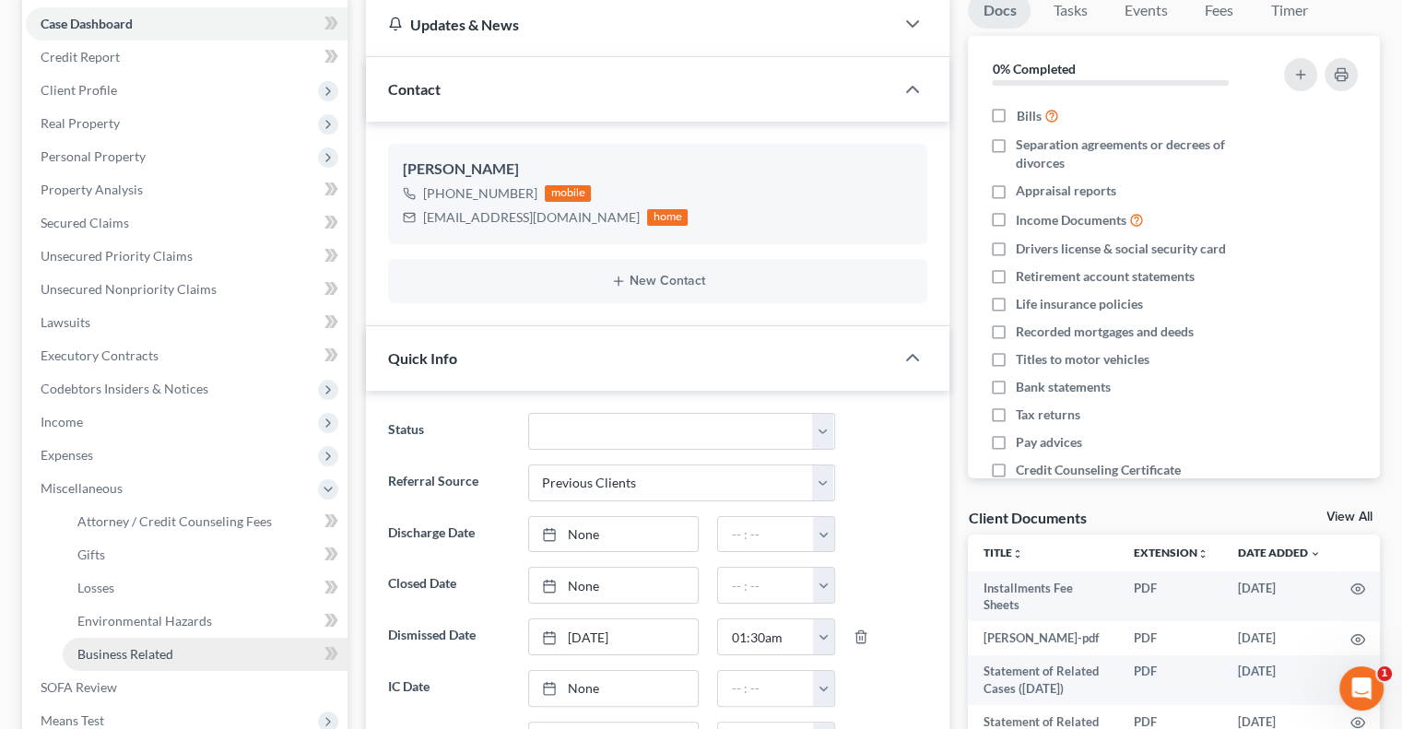
click at [168, 660] on span "Business Related" at bounding box center [125, 654] width 96 height 16
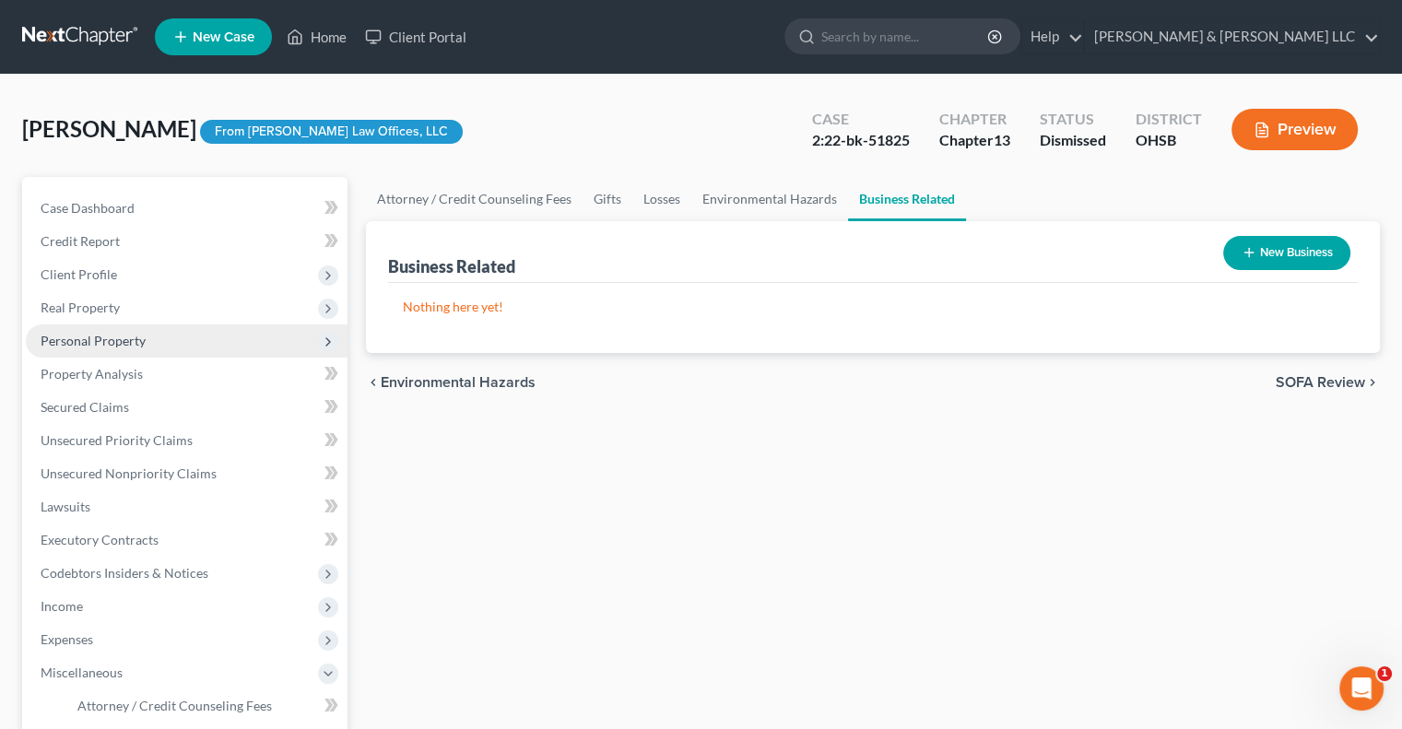
click at [88, 346] on span "Personal Property" at bounding box center [93, 341] width 105 height 16
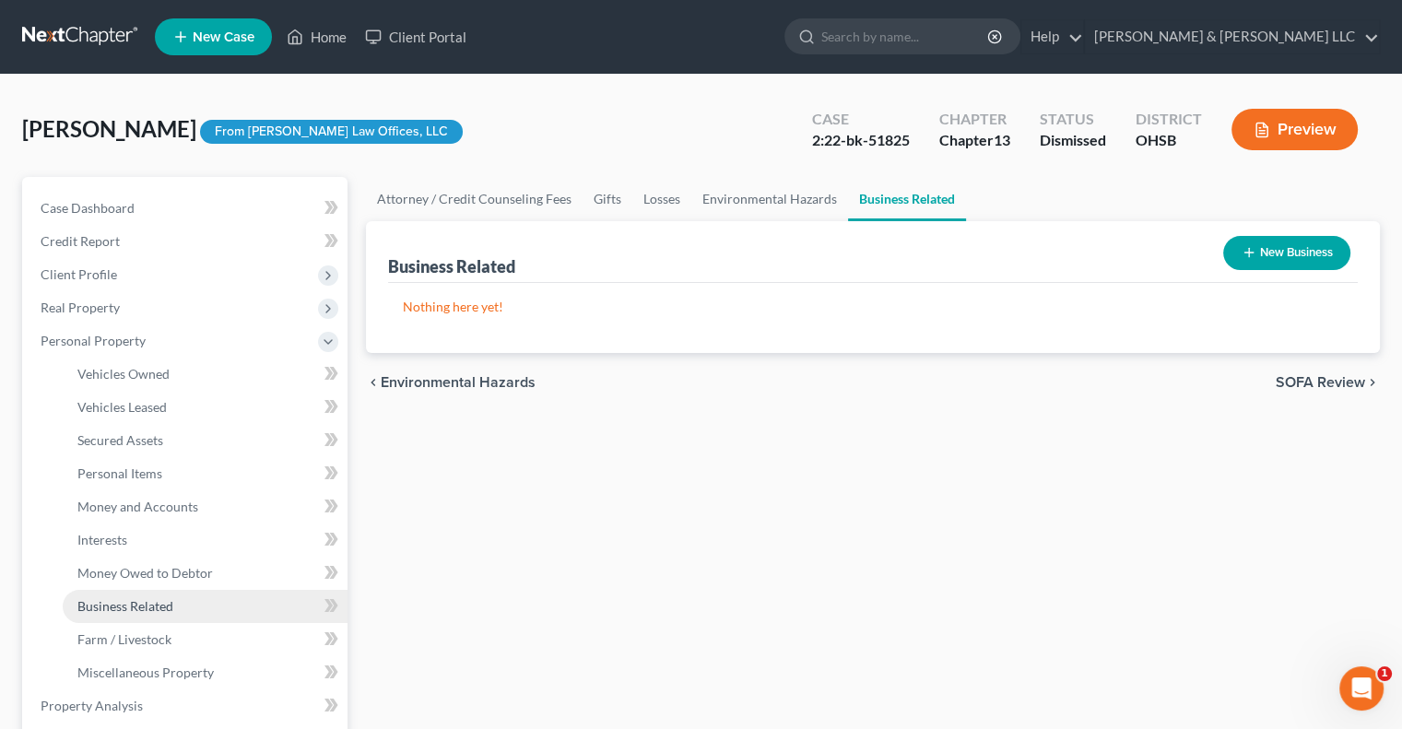
click at [149, 610] on span "Business Related" at bounding box center [125, 606] width 96 height 16
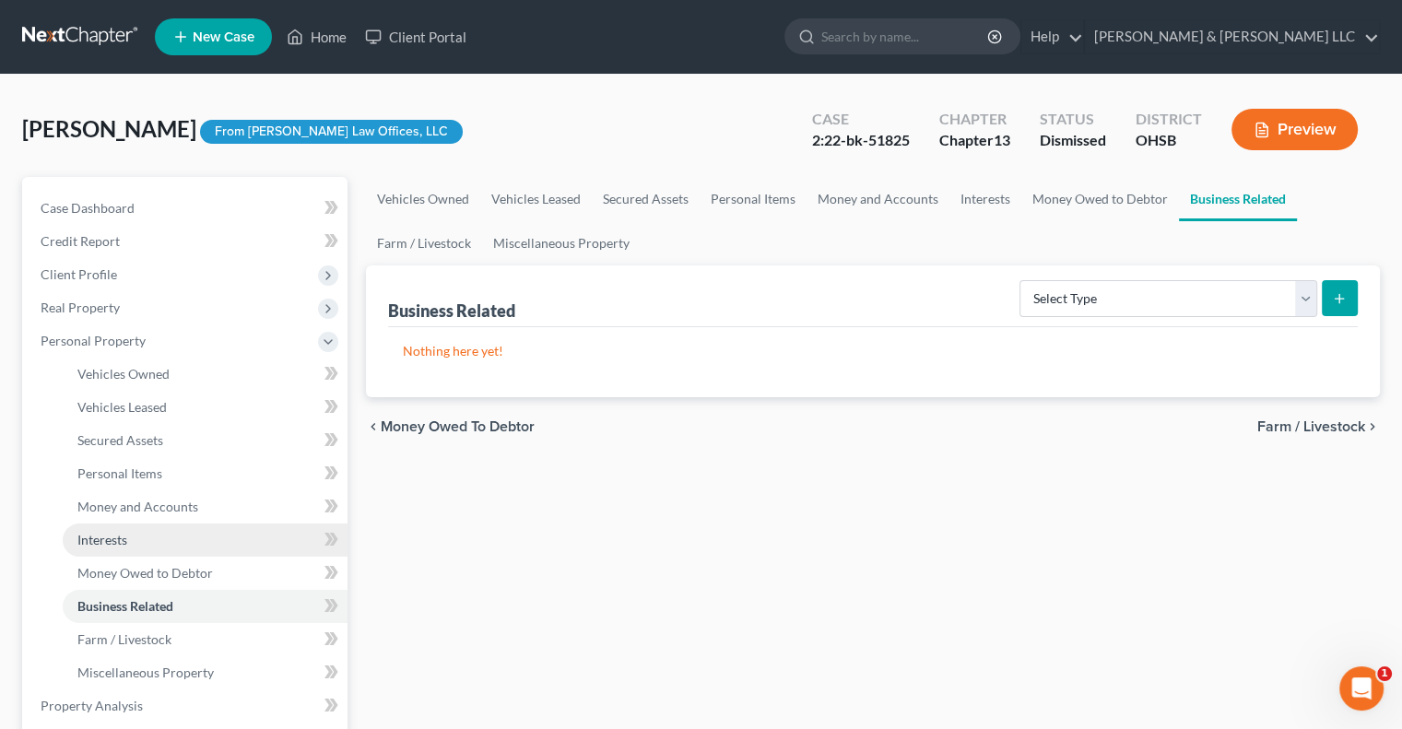
click at [132, 541] on link "Interests" at bounding box center [205, 540] width 285 height 33
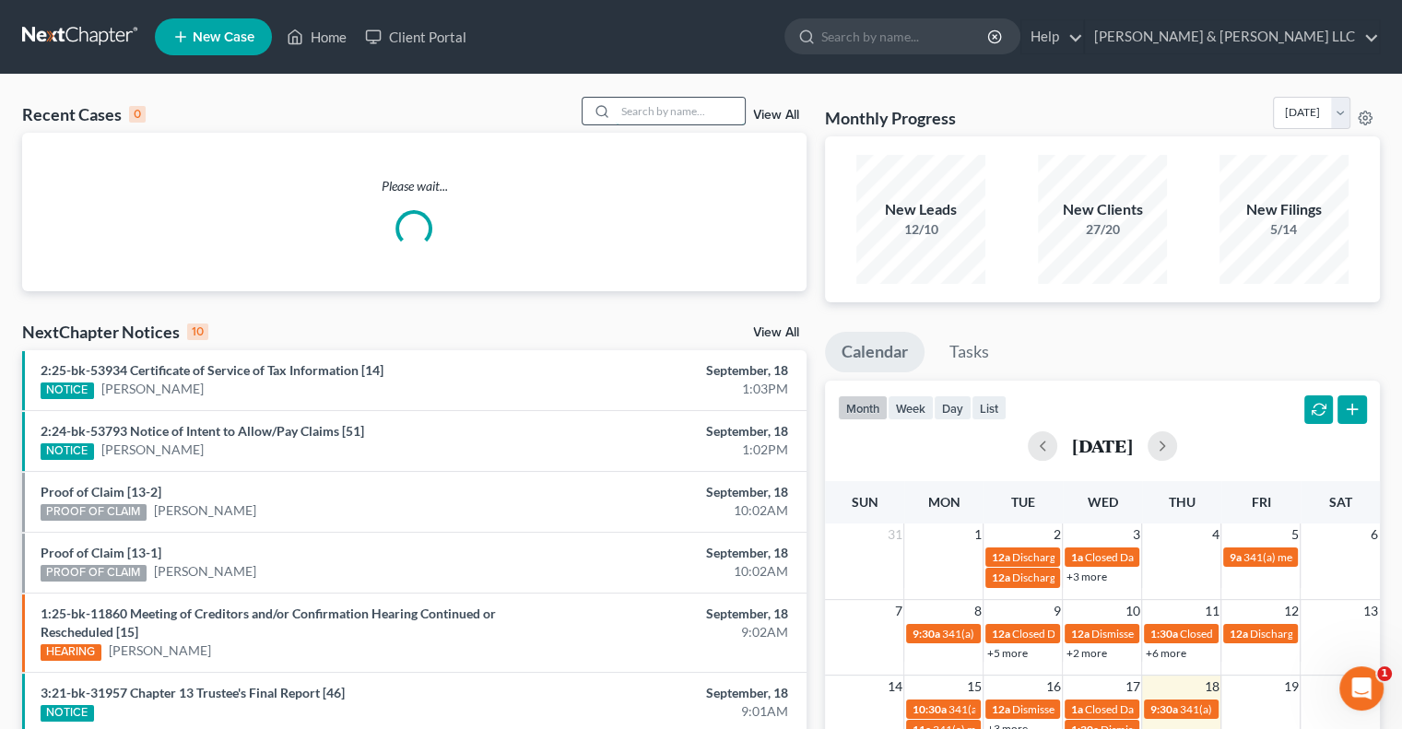
click at [695, 121] on input "search" at bounding box center [680, 111] width 129 height 27
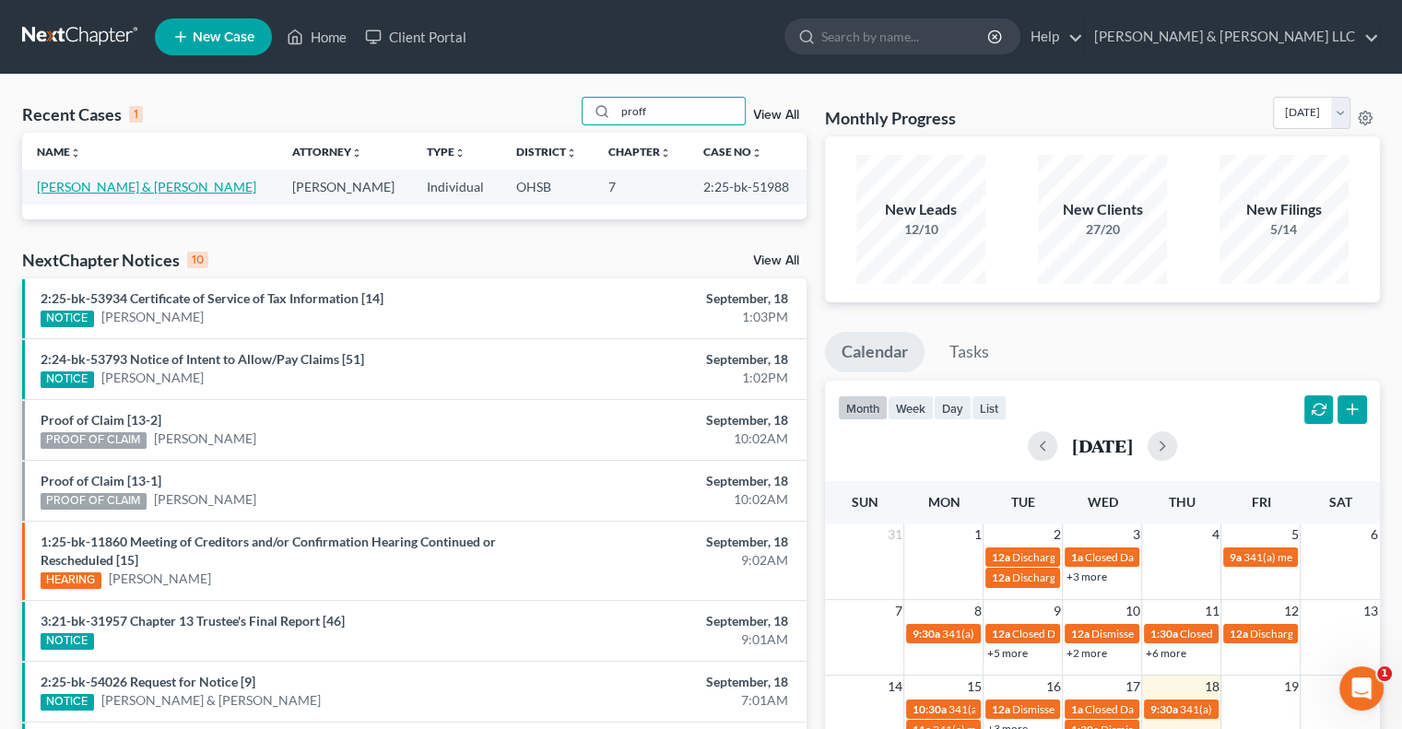
type input "proff"
click at [173, 188] on link "[PERSON_NAME] & [PERSON_NAME]" at bounding box center [146, 187] width 219 height 16
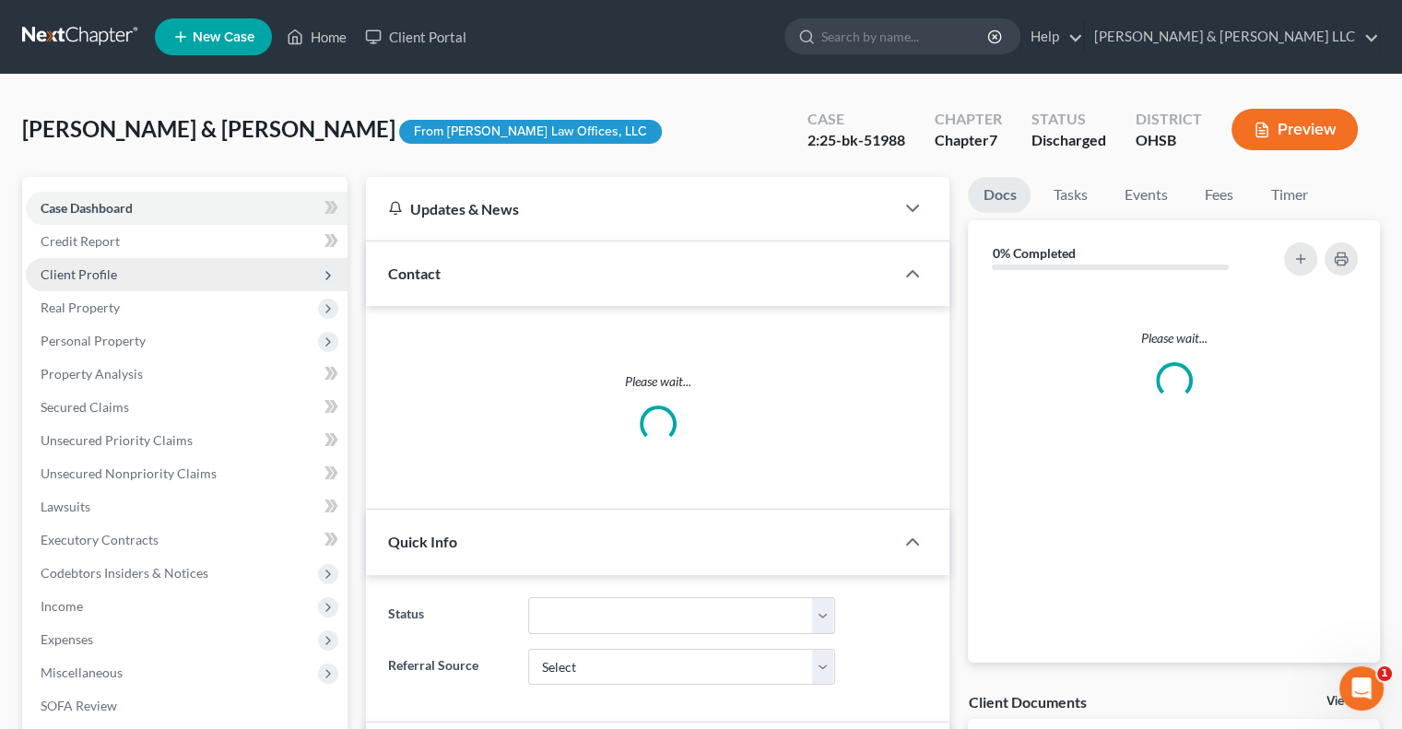
scroll to position [828, 0]
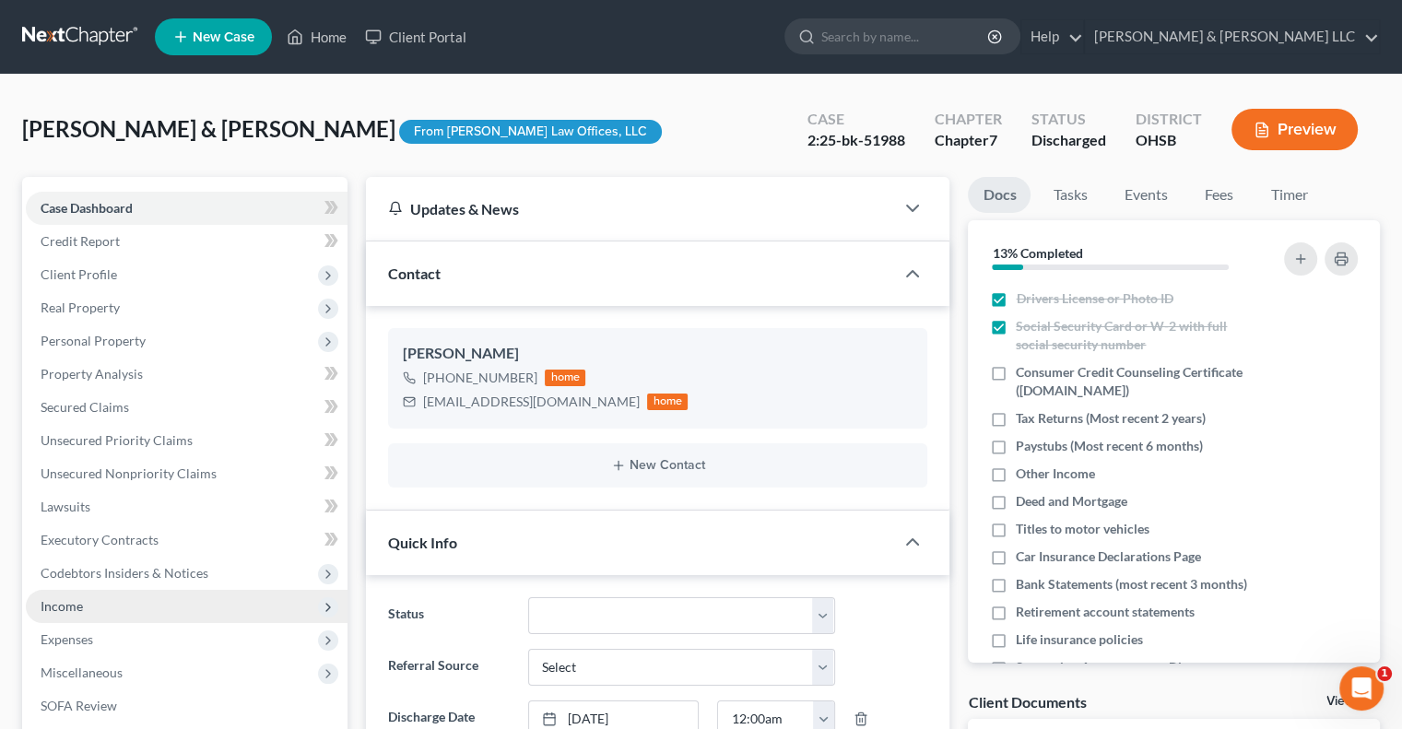
click at [102, 603] on span "Income" at bounding box center [187, 606] width 322 height 33
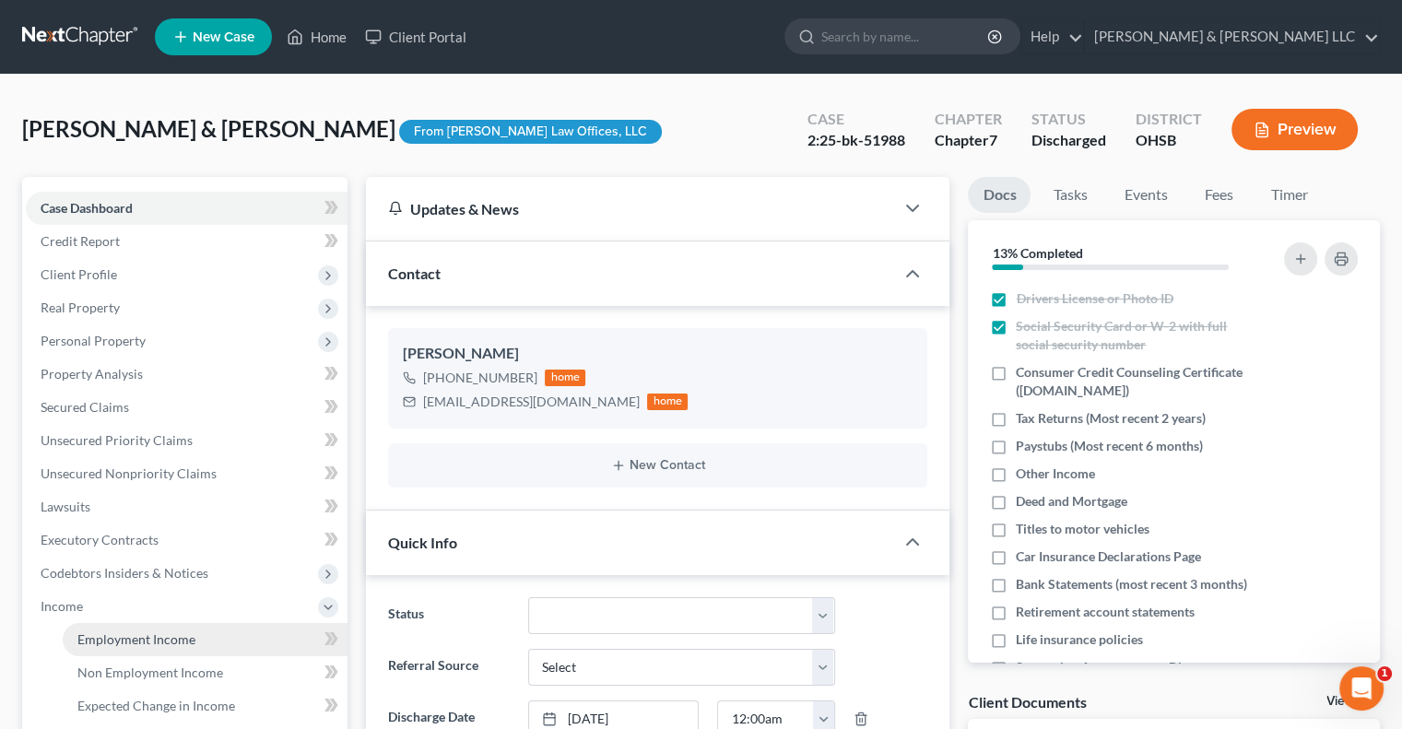
click at [115, 644] on span "Employment Income" at bounding box center [136, 640] width 118 height 16
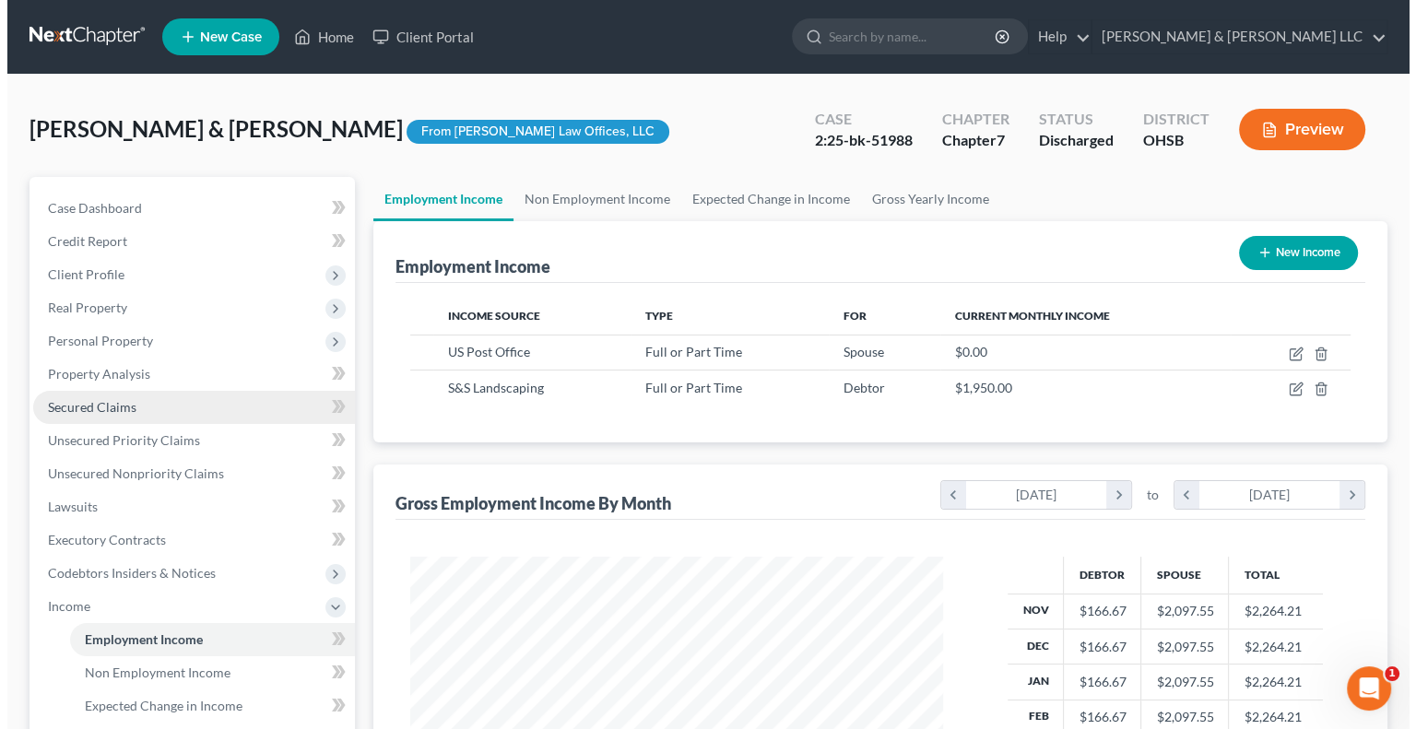
scroll to position [328, 569]
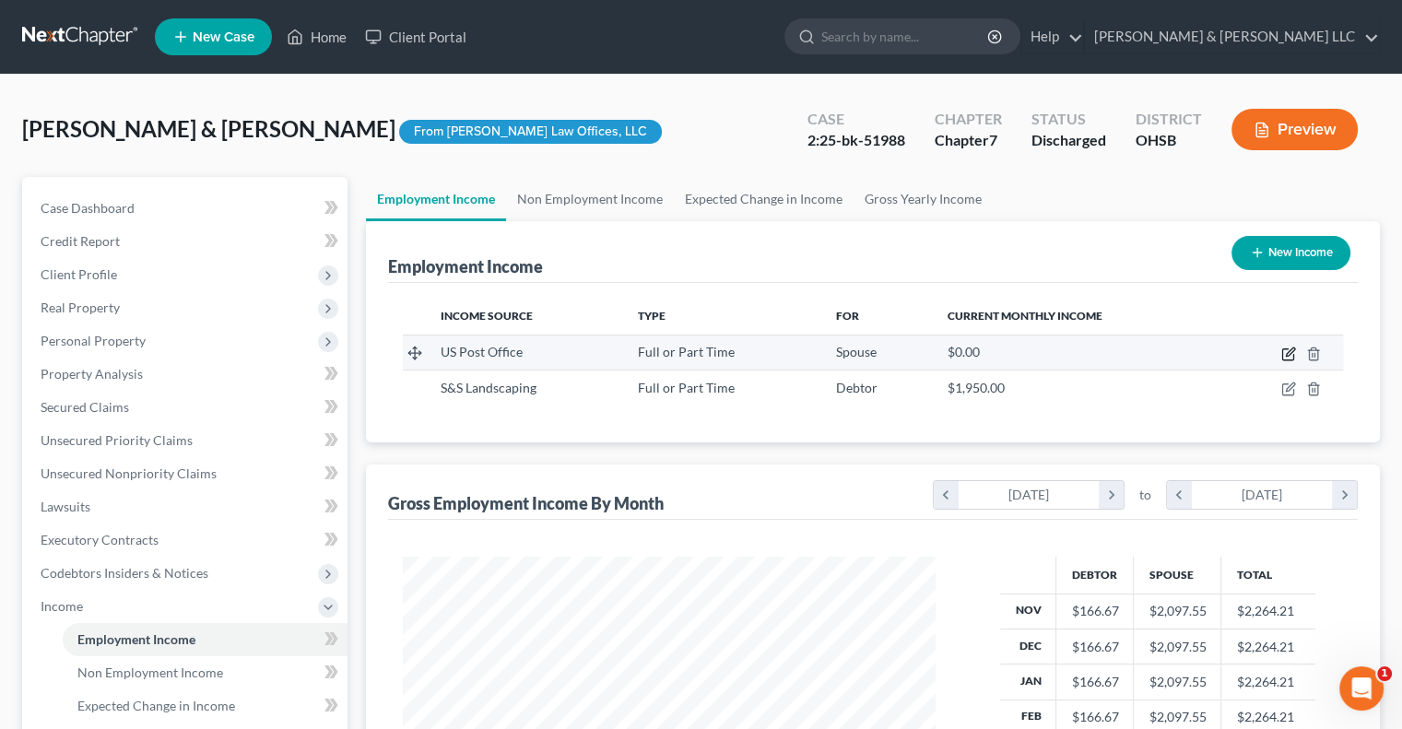
click at [1285, 352] on icon "button" at bounding box center [1289, 354] width 15 height 15
select select "0"
select select "36"
select select "2"
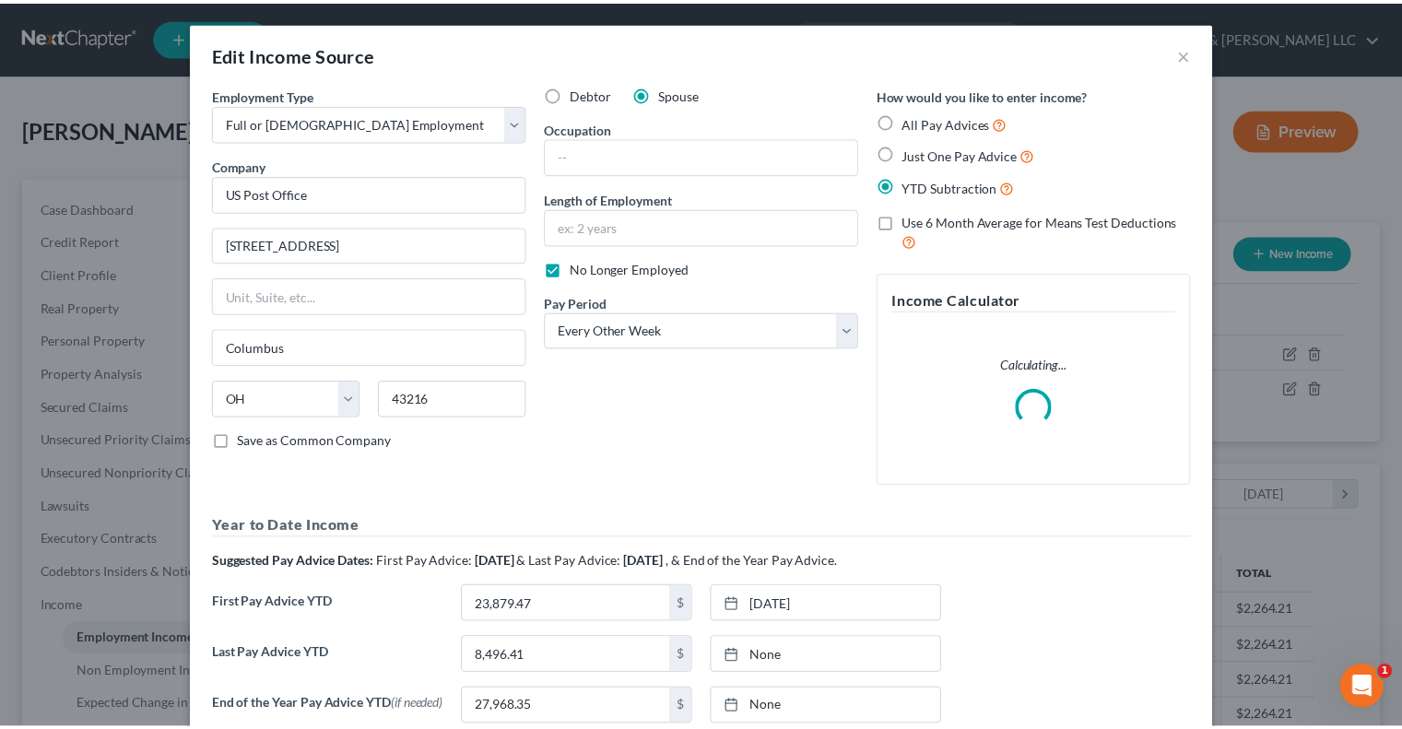
scroll to position [328, 575]
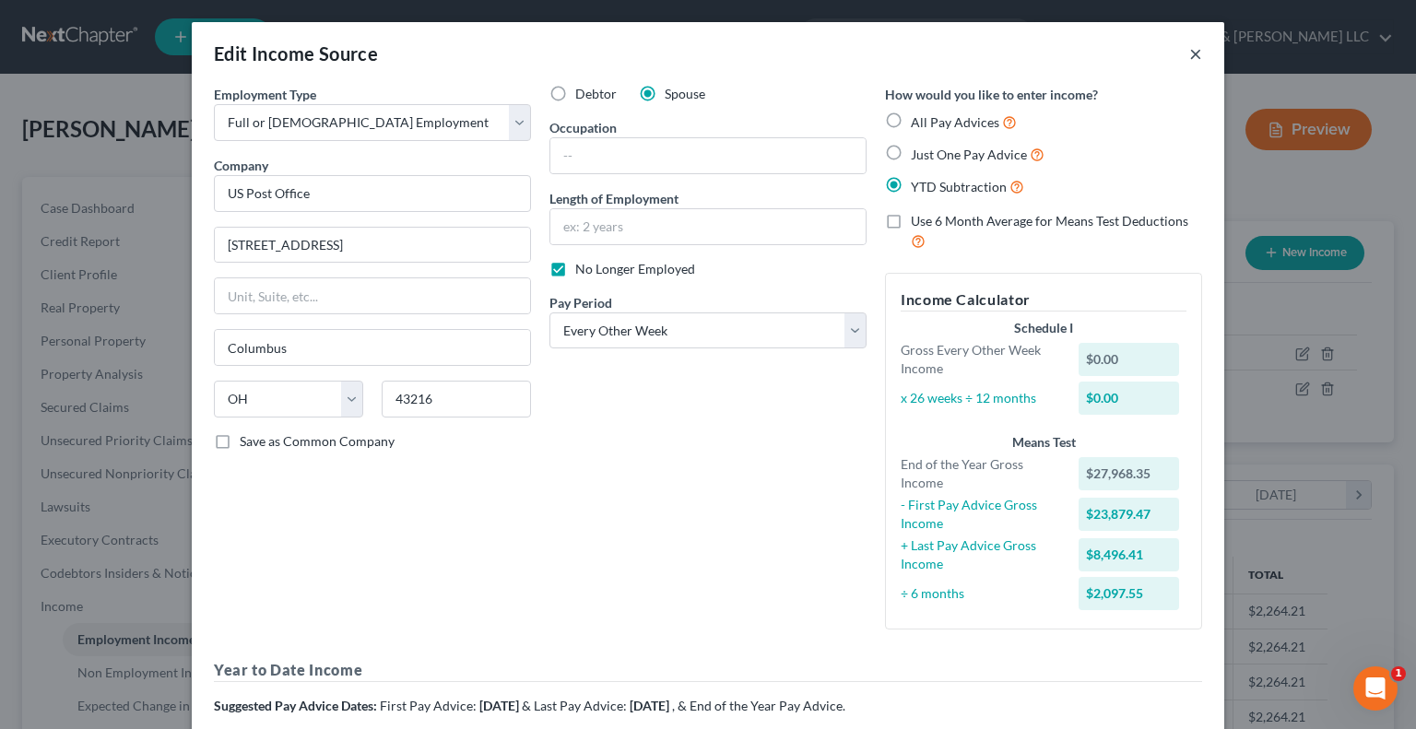
click at [1189, 54] on button "×" at bounding box center [1195, 53] width 13 height 22
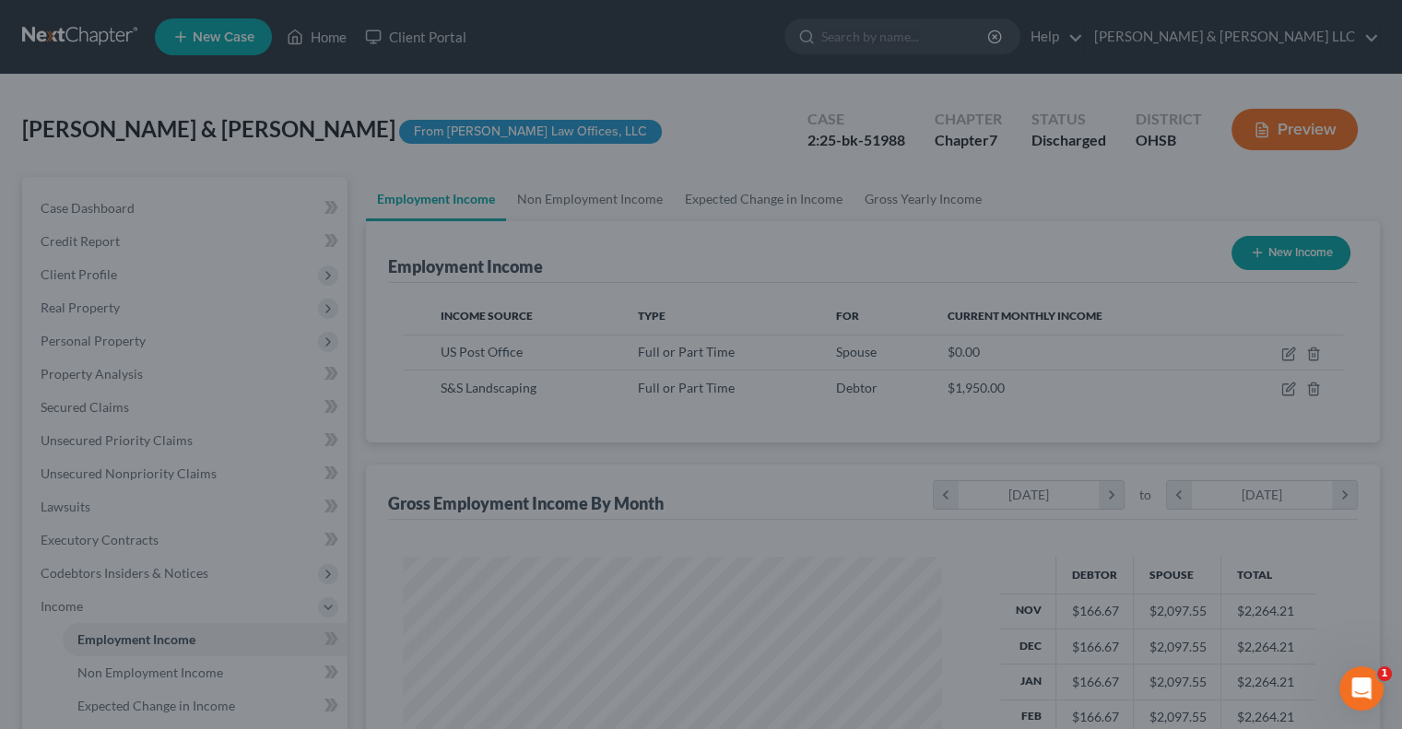
scroll to position [921655, 921413]
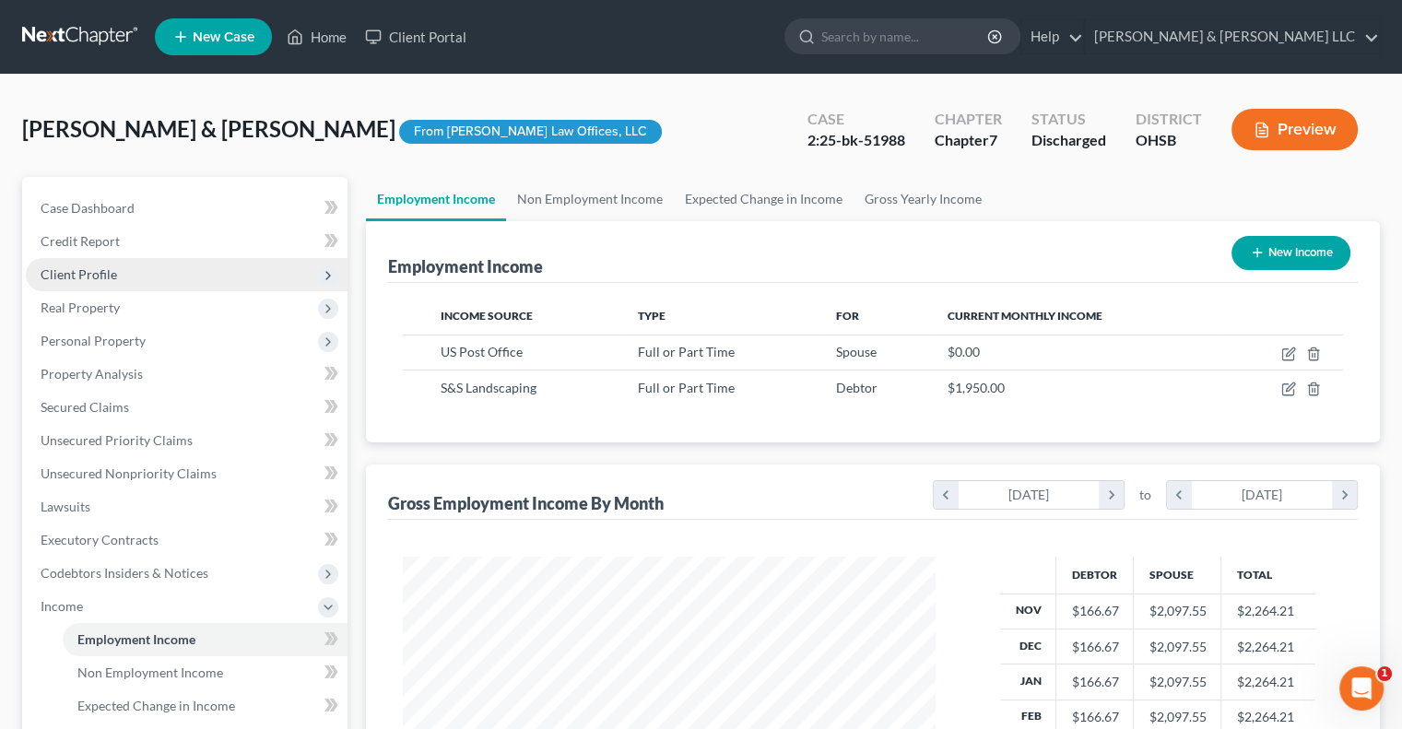
click at [105, 276] on span "Client Profile" at bounding box center [79, 274] width 77 height 16
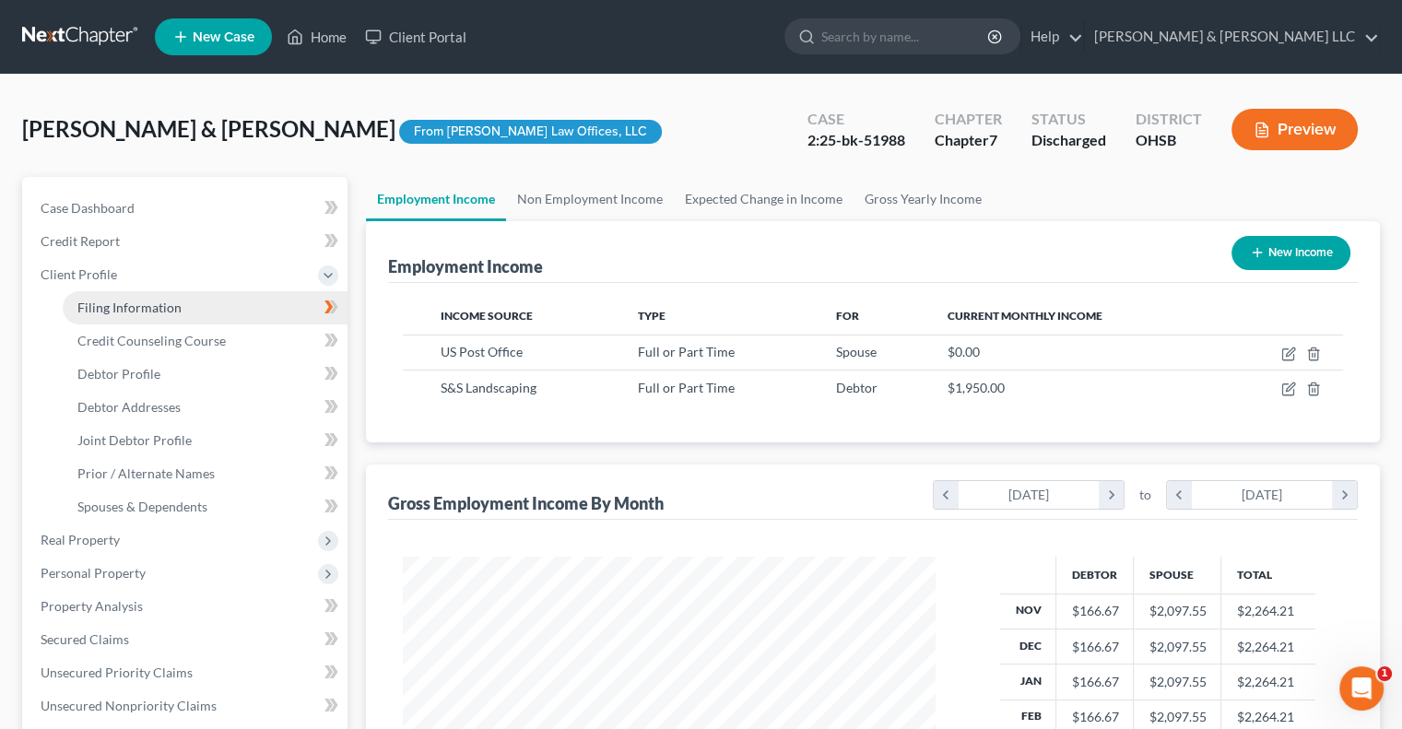
click at [124, 319] on link "Filing Information" at bounding box center [205, 307] width 285 height 33
select select "1"
select select "0"
select select "36"
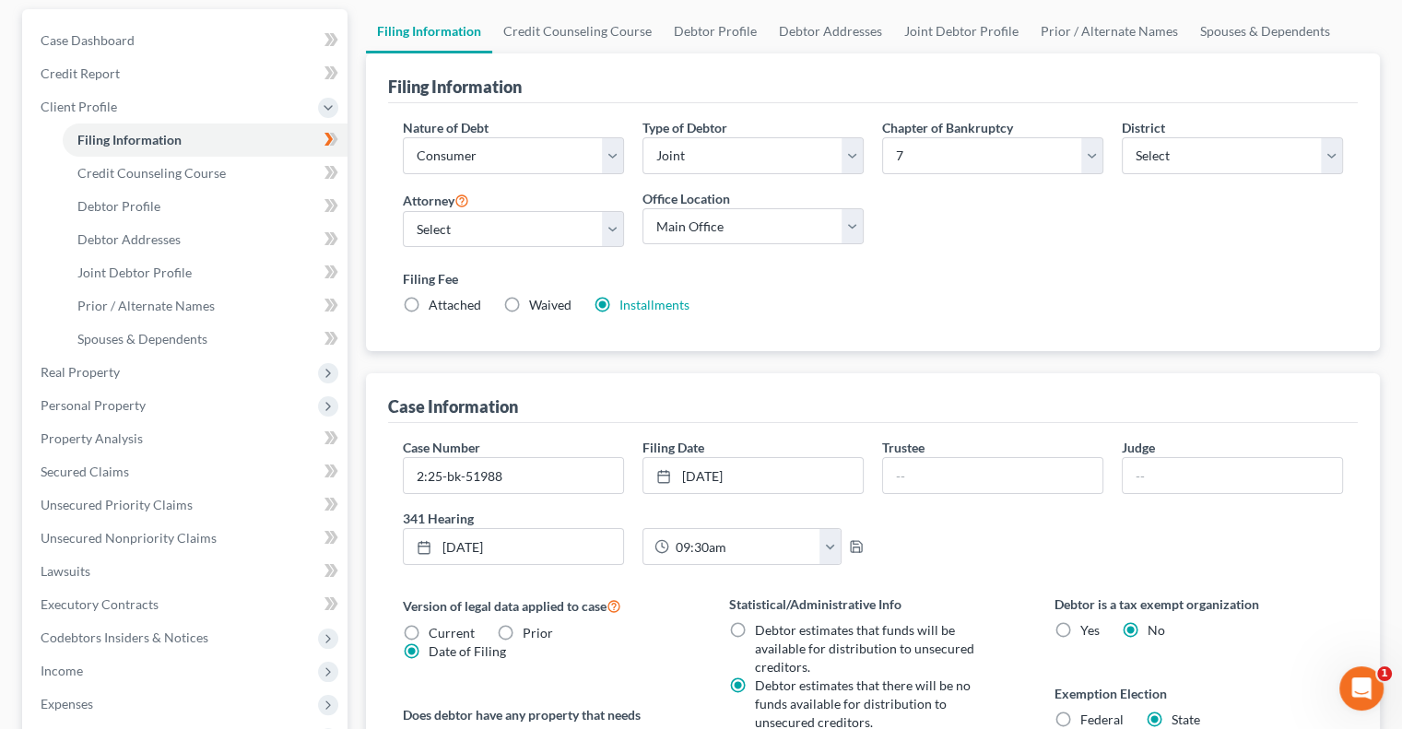
scroll to position [184, 0]
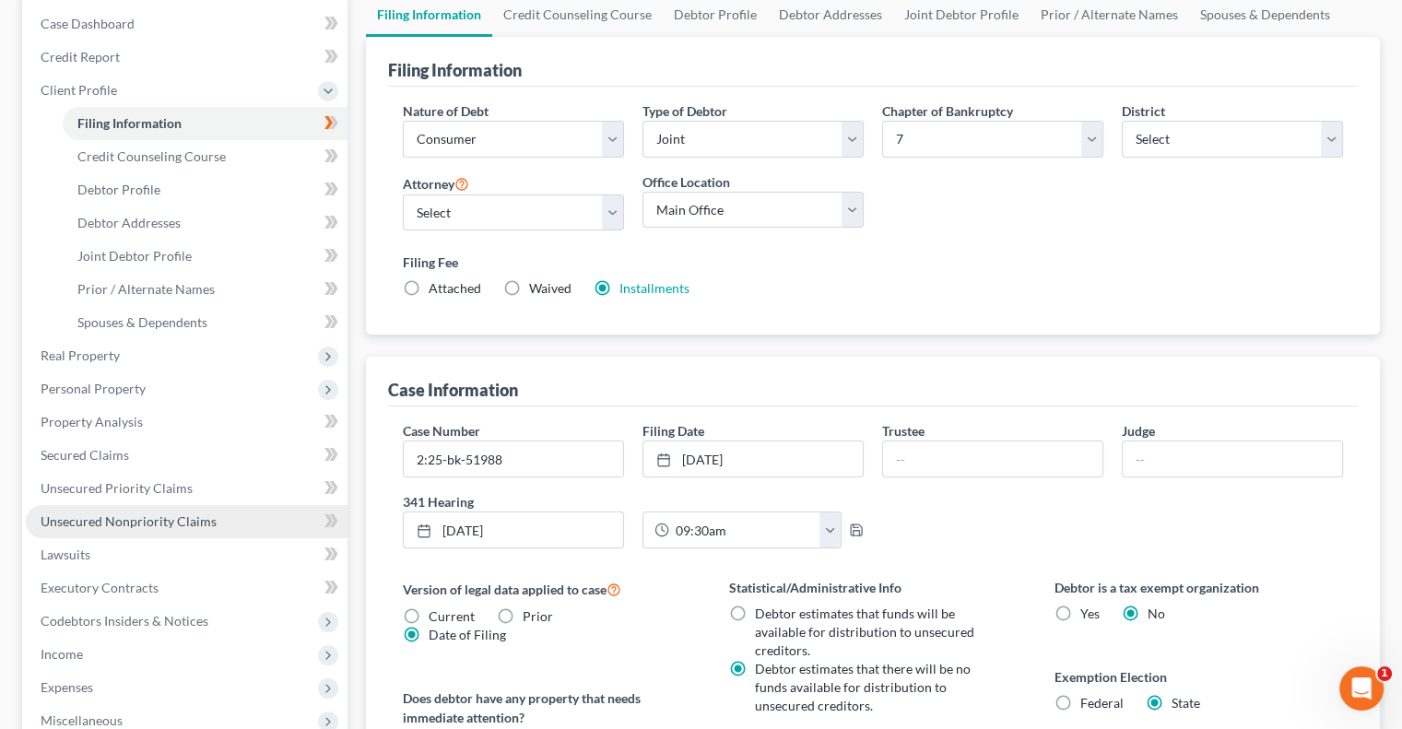
click at [130, 530] on link "Unsecured Nonpriority Claims" at bounding box center [187, 521] width 322 height 33
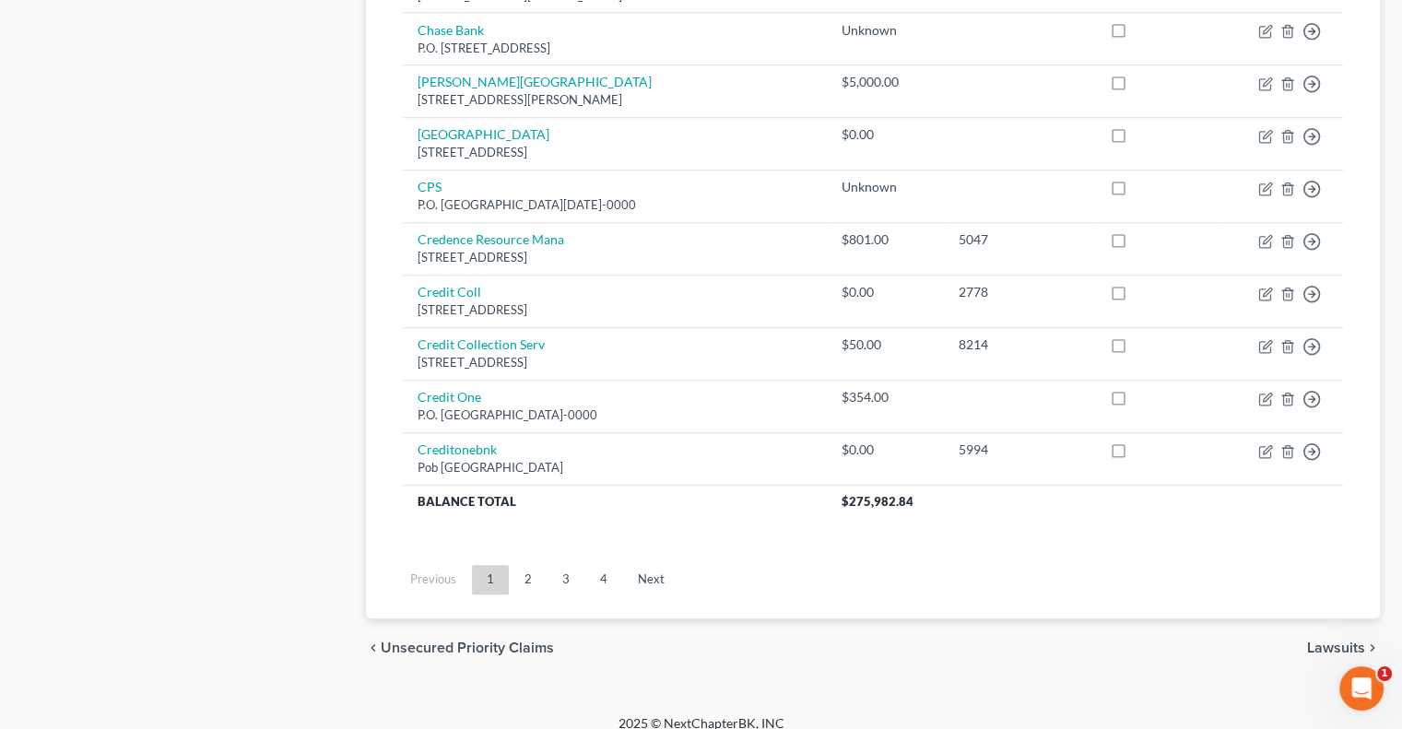
scroll to position [1398, 0]
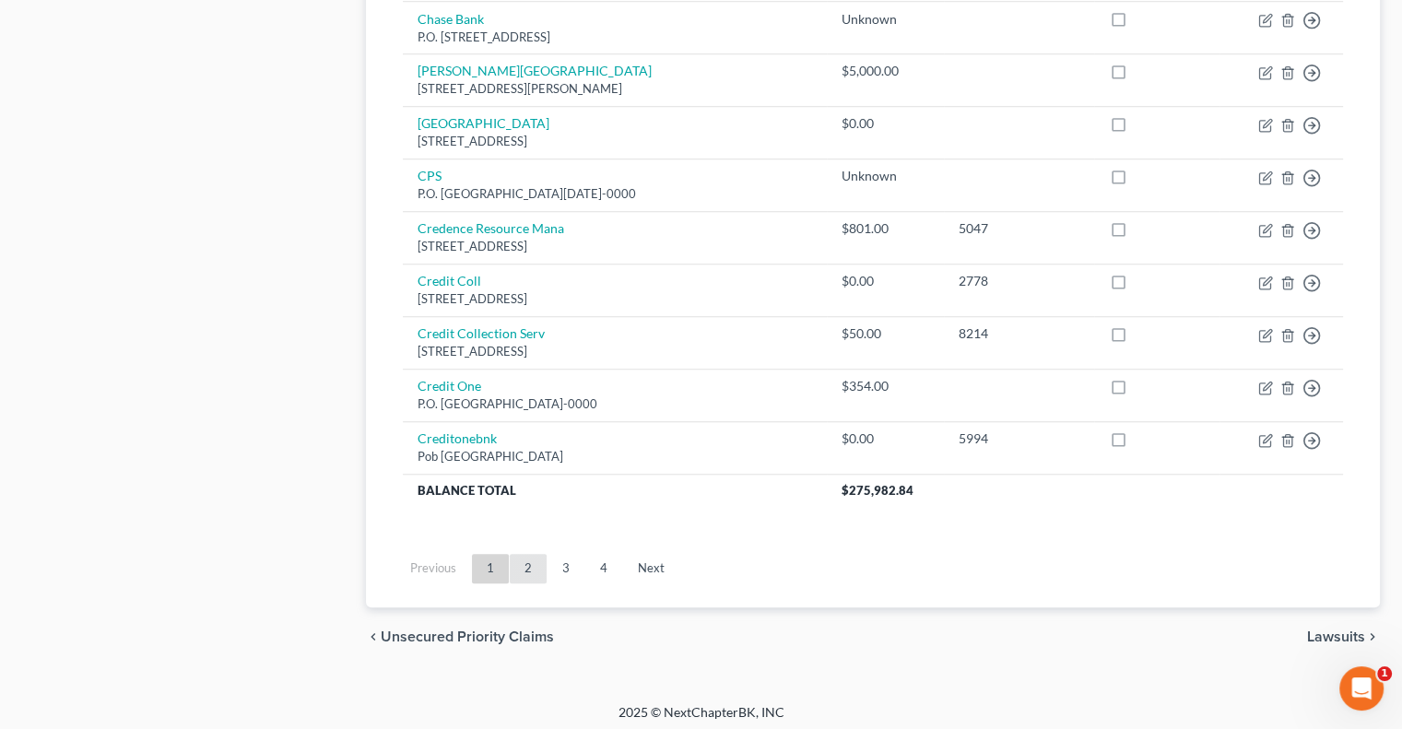
click at [526, 562] on link "2" at bounding box center [528, 569] width 37 height 30
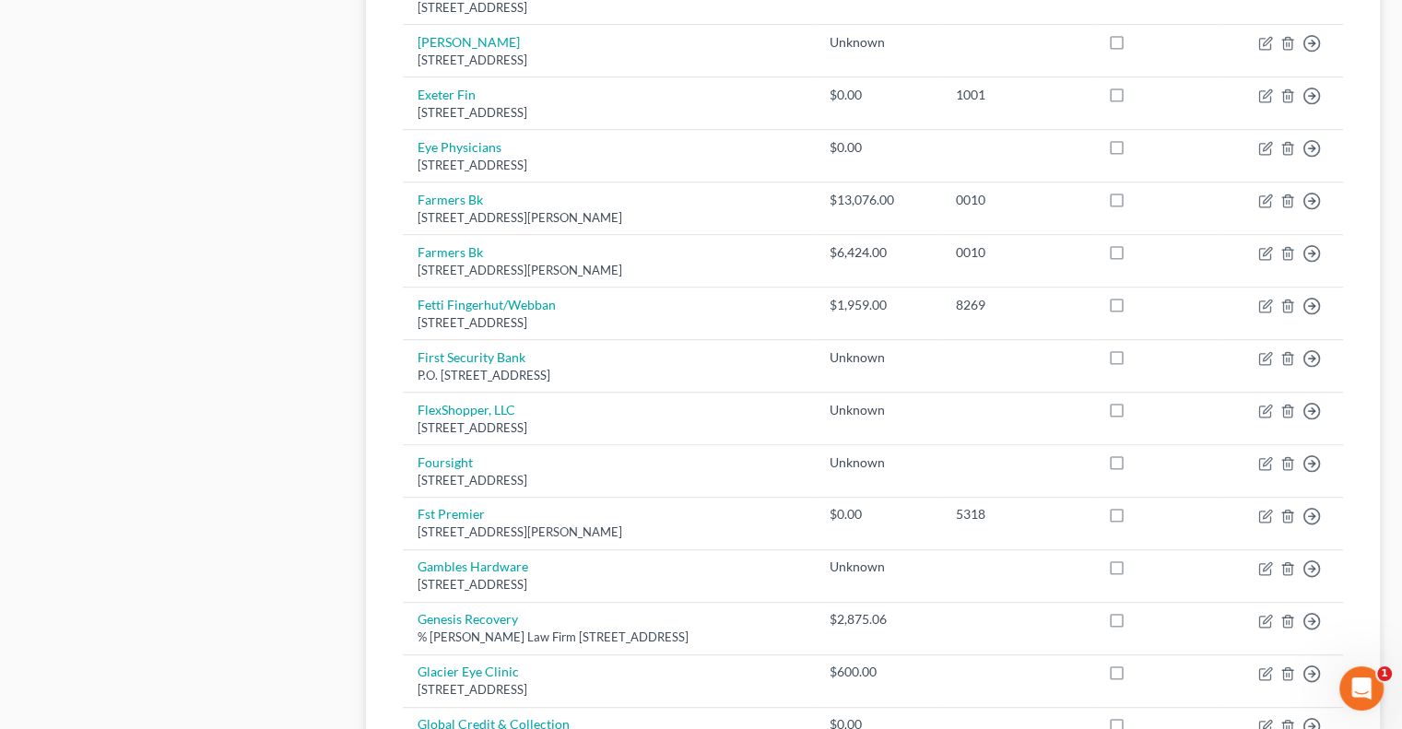
scroll to position [937, 0]
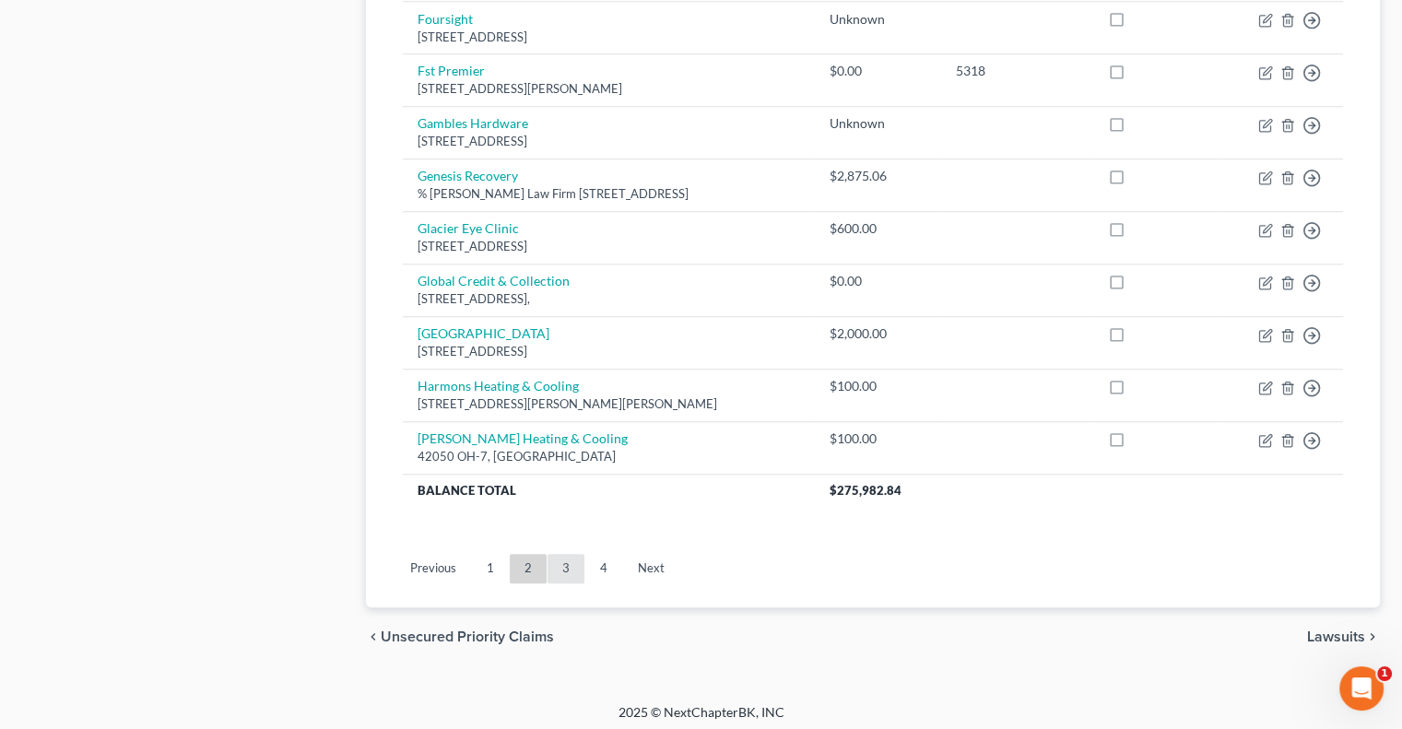
click at [562, 574] on link "3" at bounding box center [566, 569] width 37 height 30
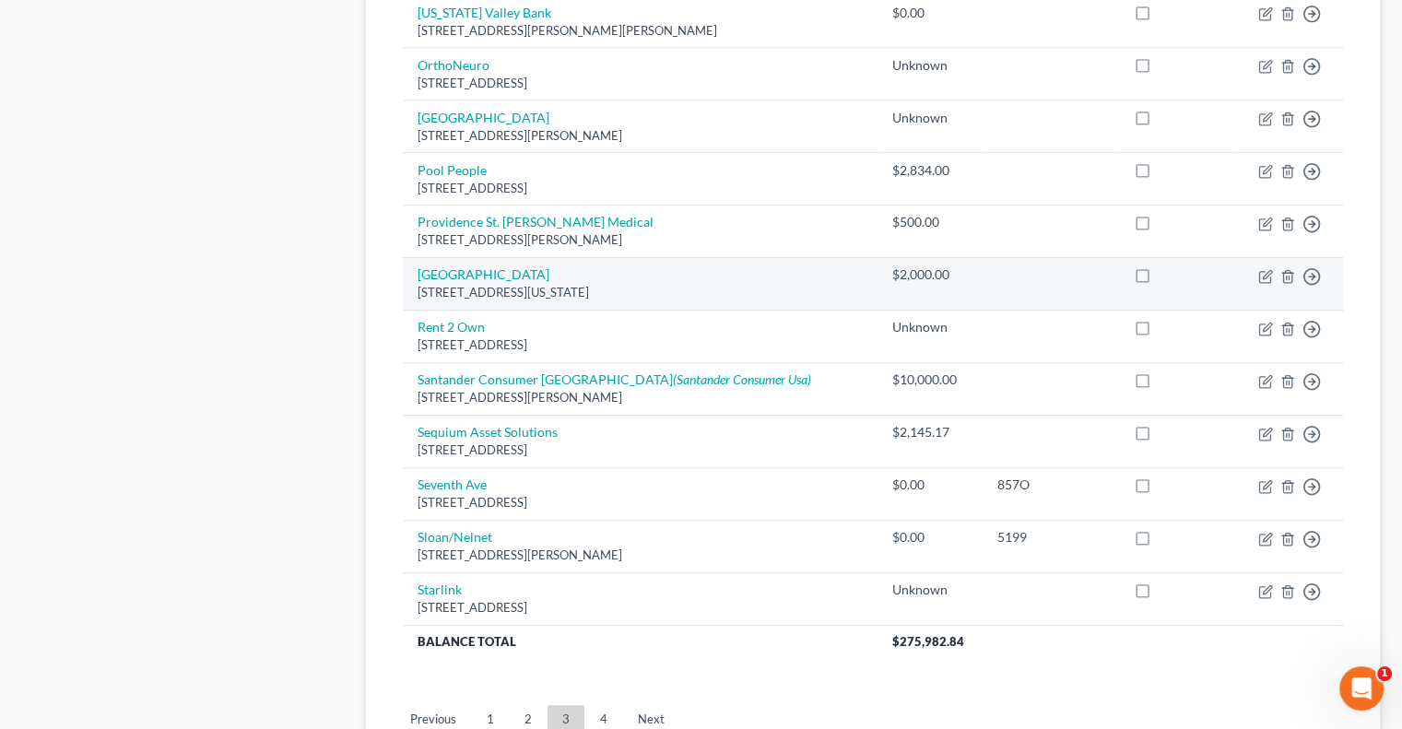
scroll to position [1398, 0]
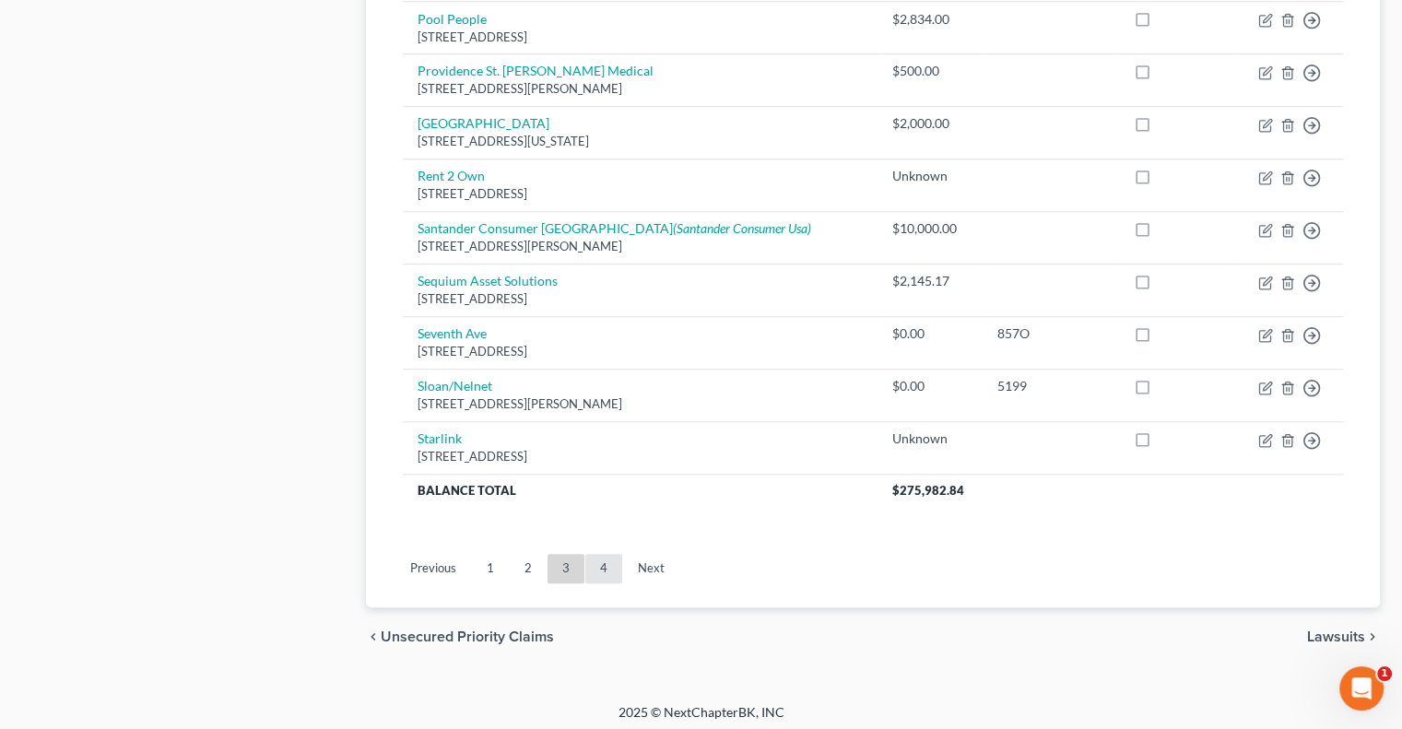
click at [597, 558] on link "4" at bounding box center [603, 569] width 37 height 30
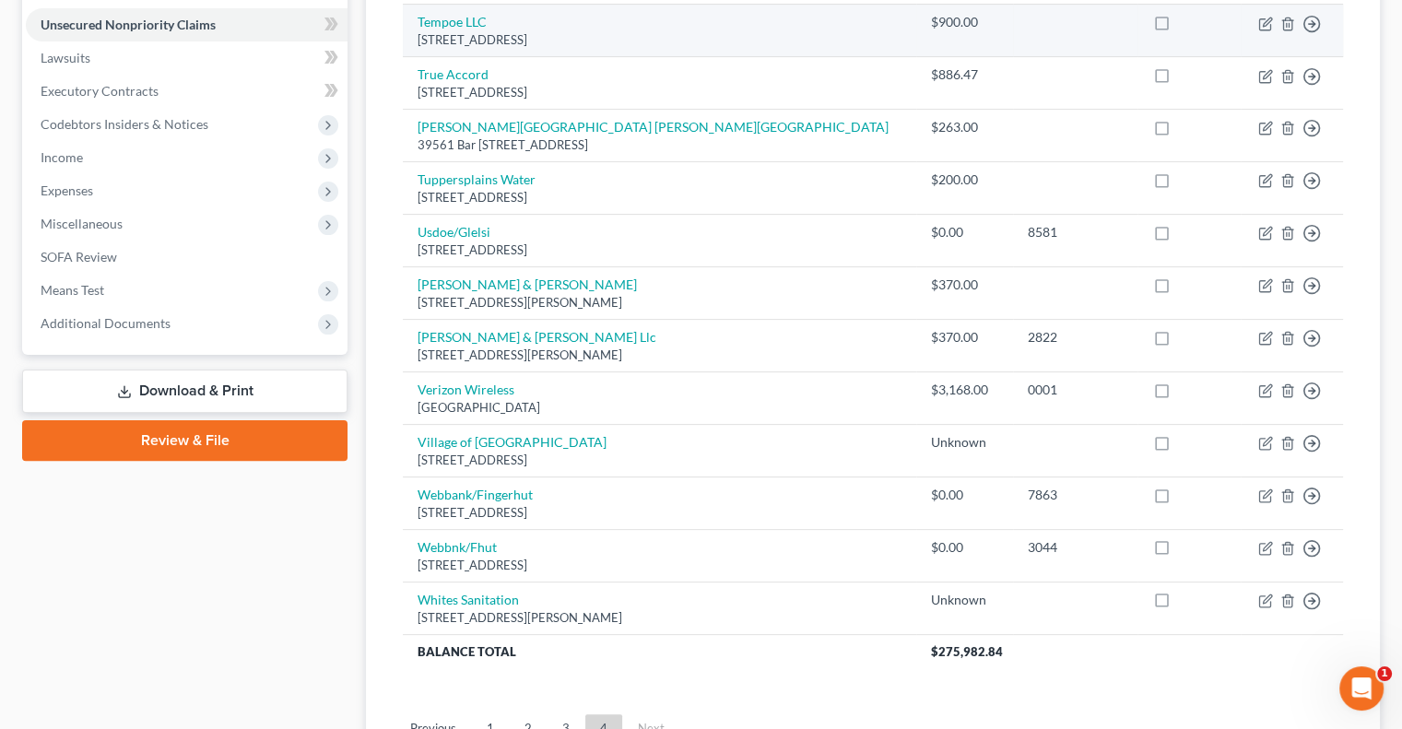
scroll to position [336, 0]
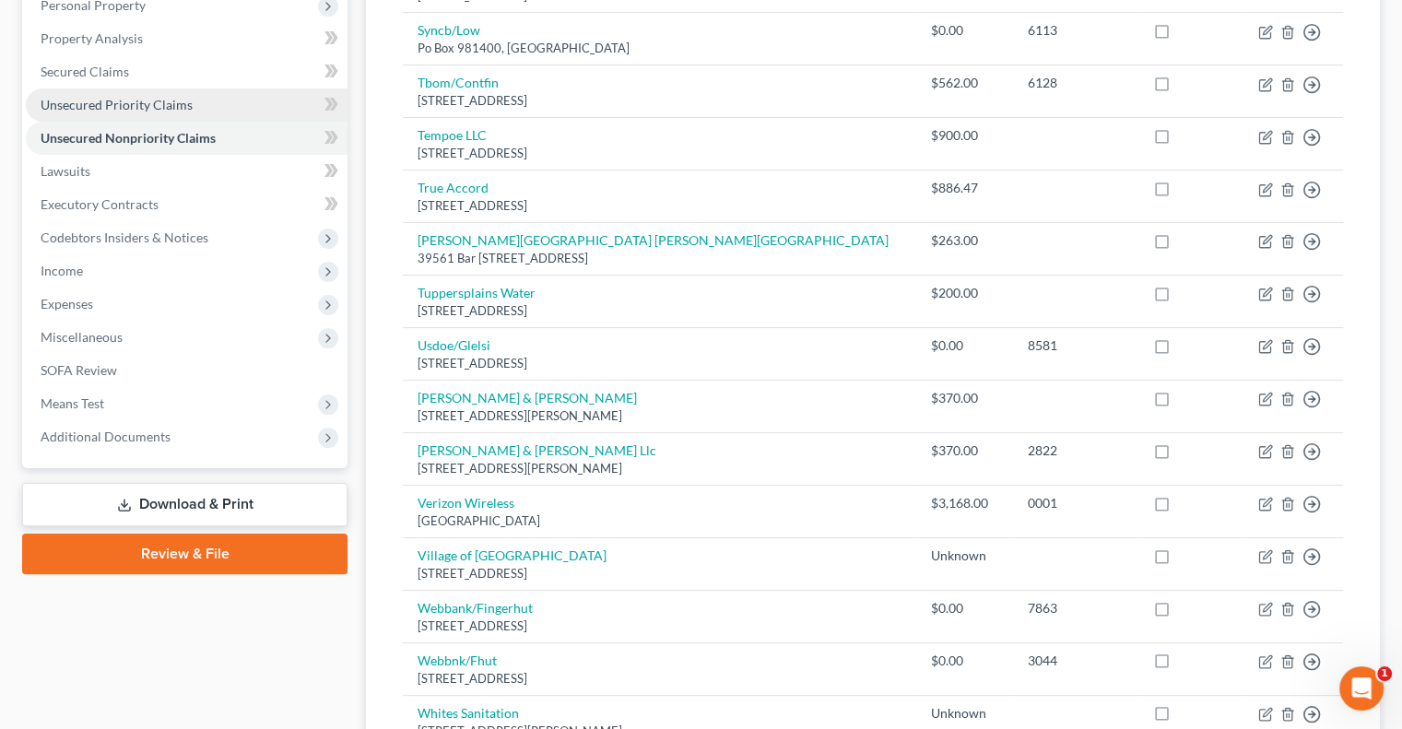
click at [129, 108] on span "Unsecured Priority Claims" at bounding box center [117, 105] width 152 height 16
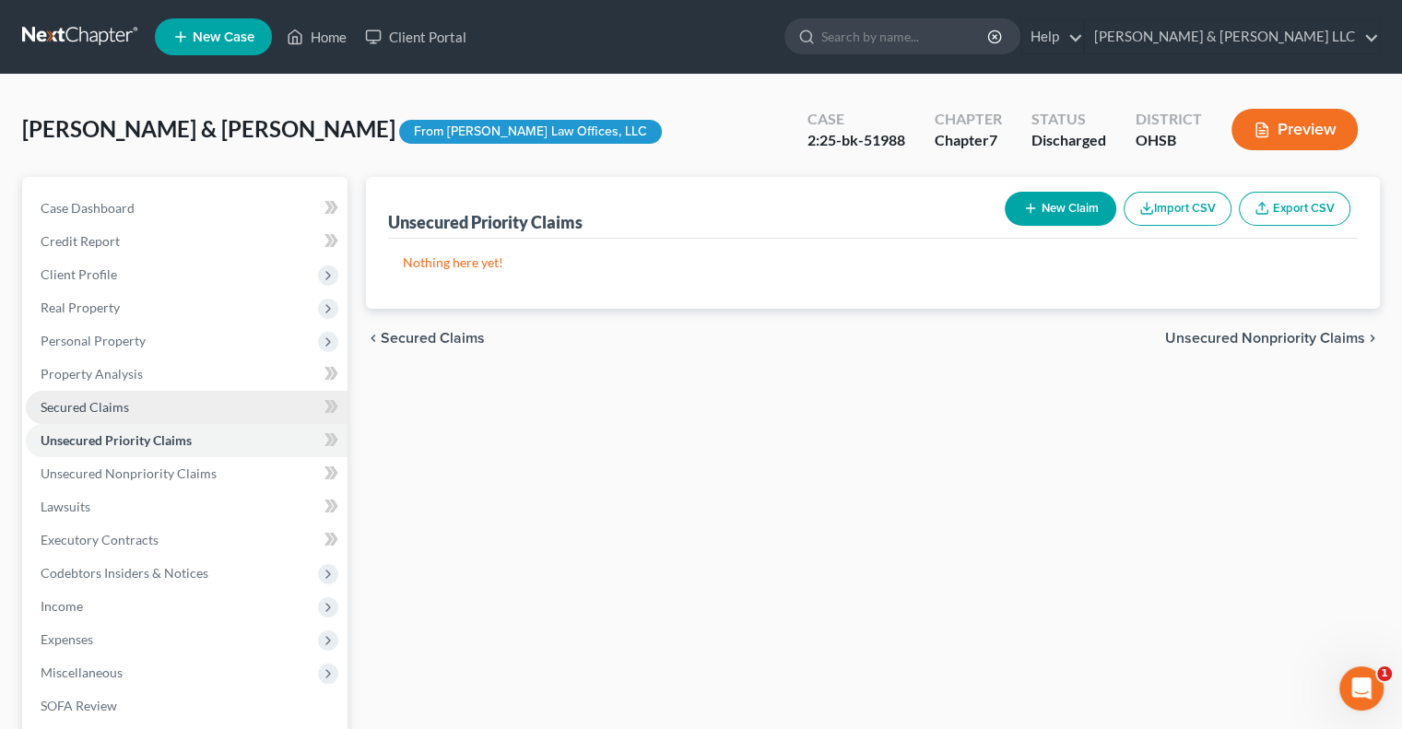
click at [148, 401] on link "Secured Claims" at bounding box center [187, 407] width 322 height 33
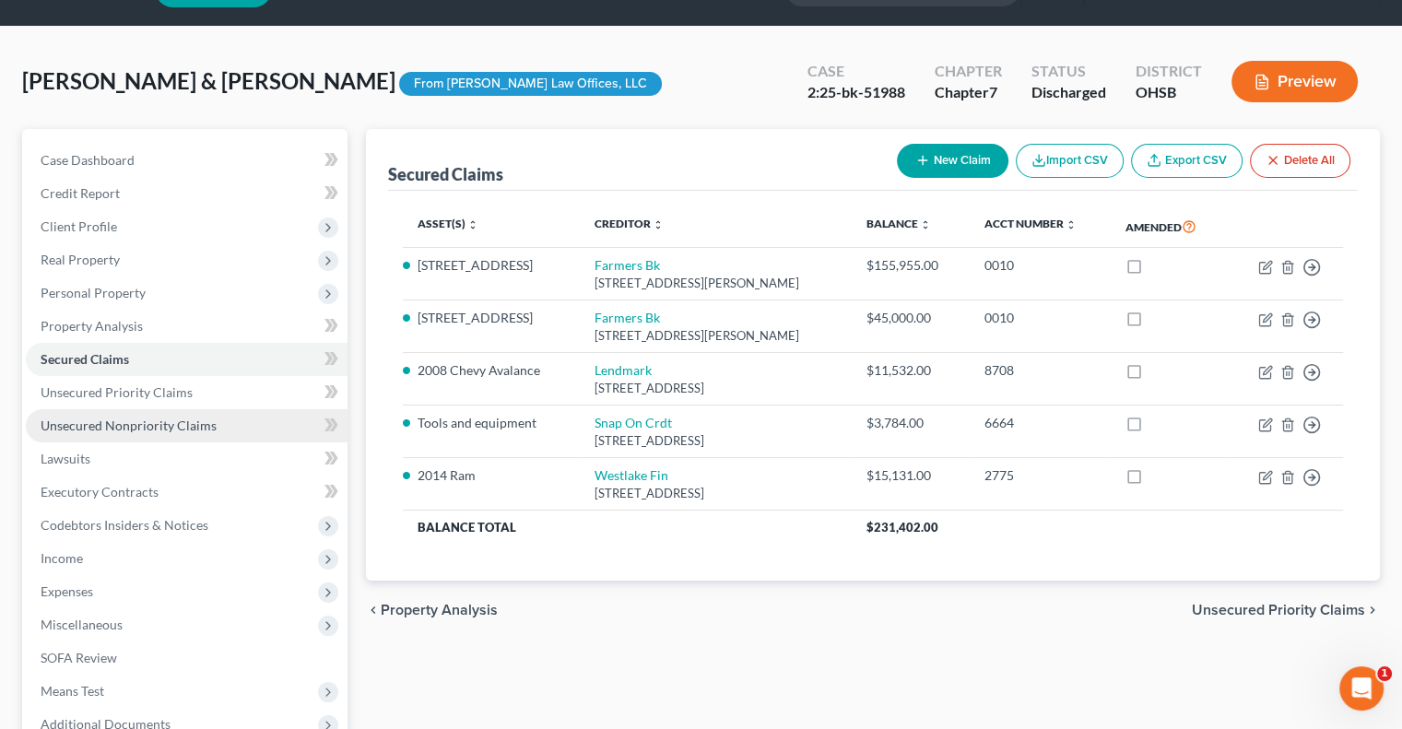
scroll to position [92, 0]
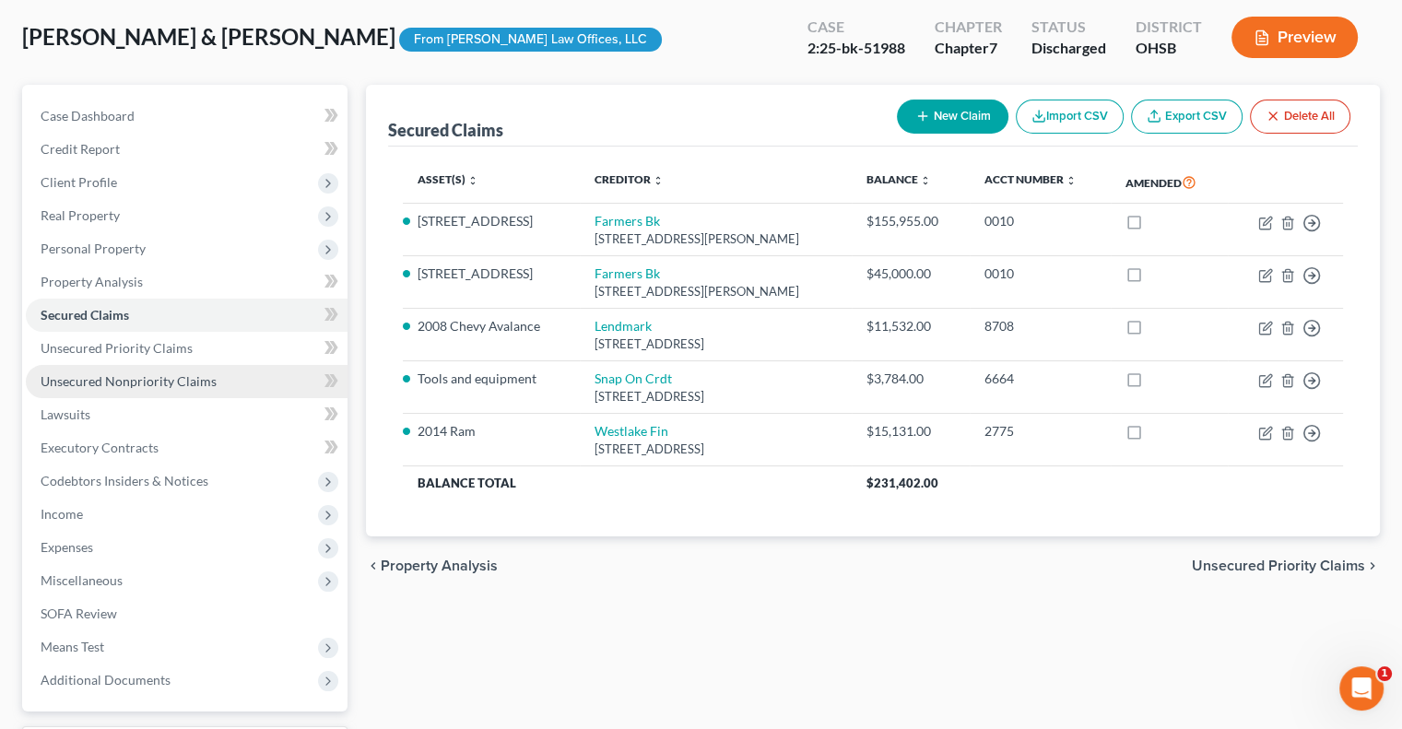
click at [142, 391] on link "Unsecured Nonpriority Claims" at bounding box center [187, 381] width 322 height 33
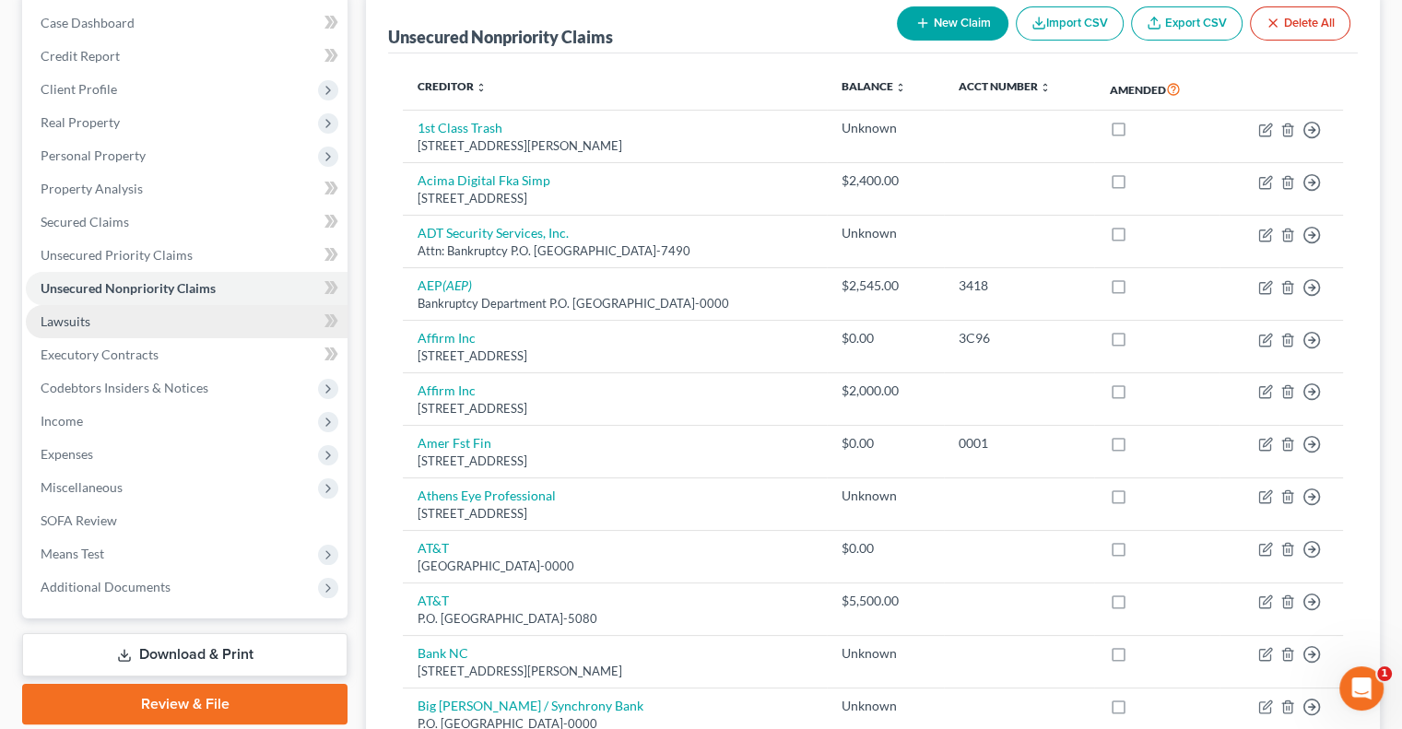
scroll to position [184, 0]
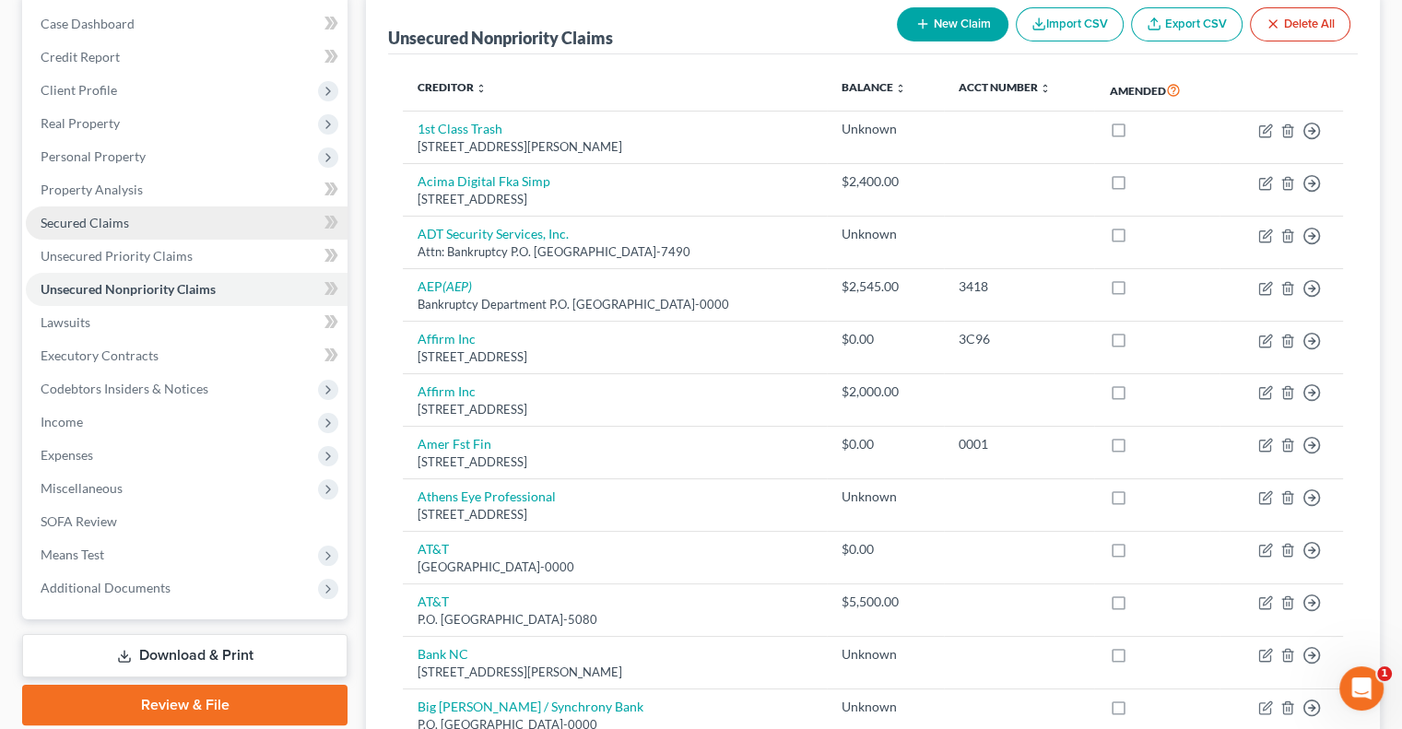
click at [149, 236] on link "Secured Claims" at bounding box center [187, 223] width 322 height 33
